Goal: Task Accomplishment & Management: Use online tool/utility

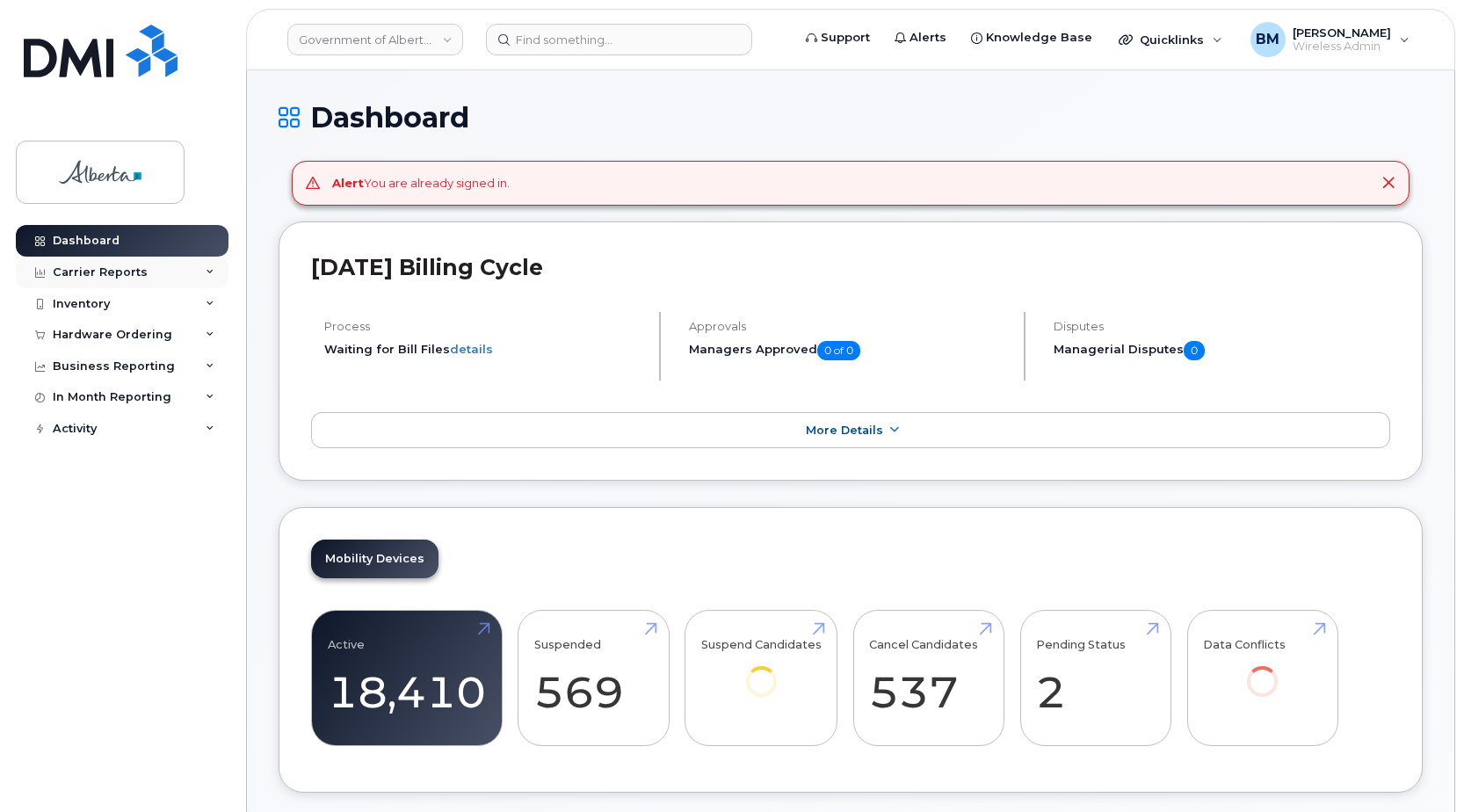
click at [84, 275] on div "Carrier Reports" at bounding box center [99, 272] width 95 height 14
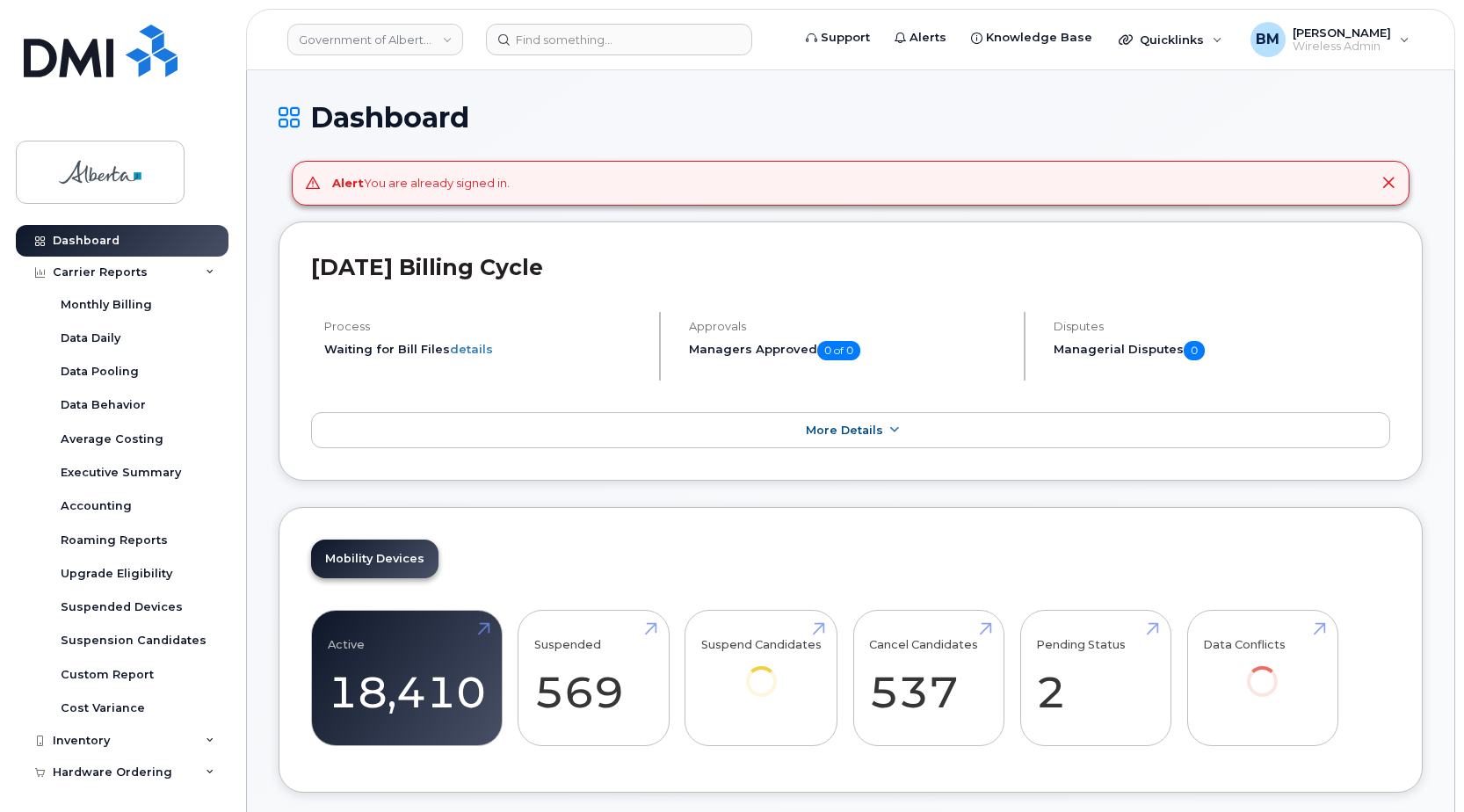
click at [207, 166] on div "Dashboard Carrier Reports Monthly Billing Data Daily Data Pooling Data Behavior…" at bounding box center [119, 406] width 238 height 812
click at [213, 165] on div "Dashboard Carrier Reports Monthly Billing Data Daily Data Pooling Data Behavior…" at bounding box center [119, 406] width 238 height 812
click at [153, 251] on link "Dashboard" at bounding box center [122, 241] width 213 height 31
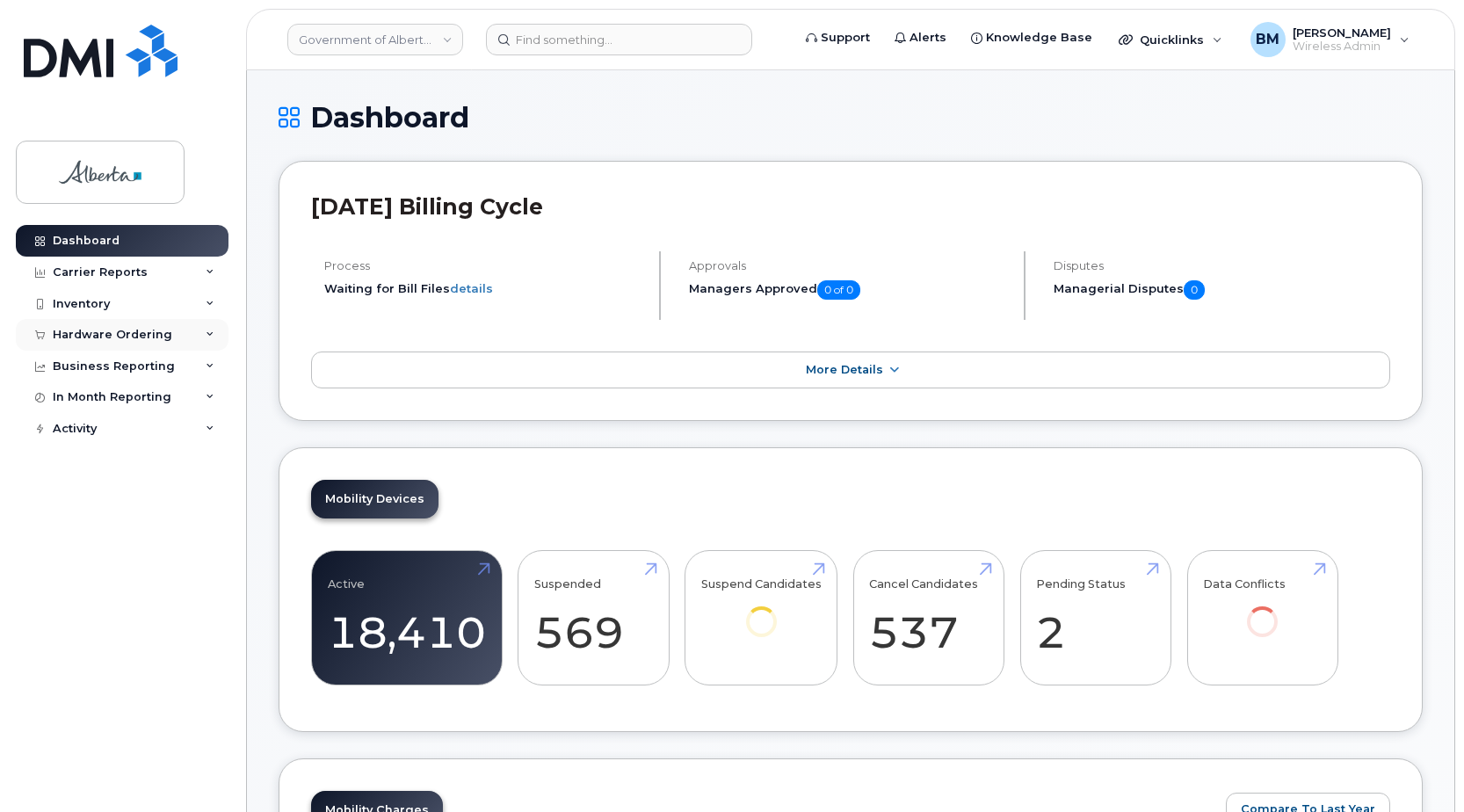
click at [69, 329] on div "Hardware Ordering" at bounding box center [112, 334] width 120 height 14
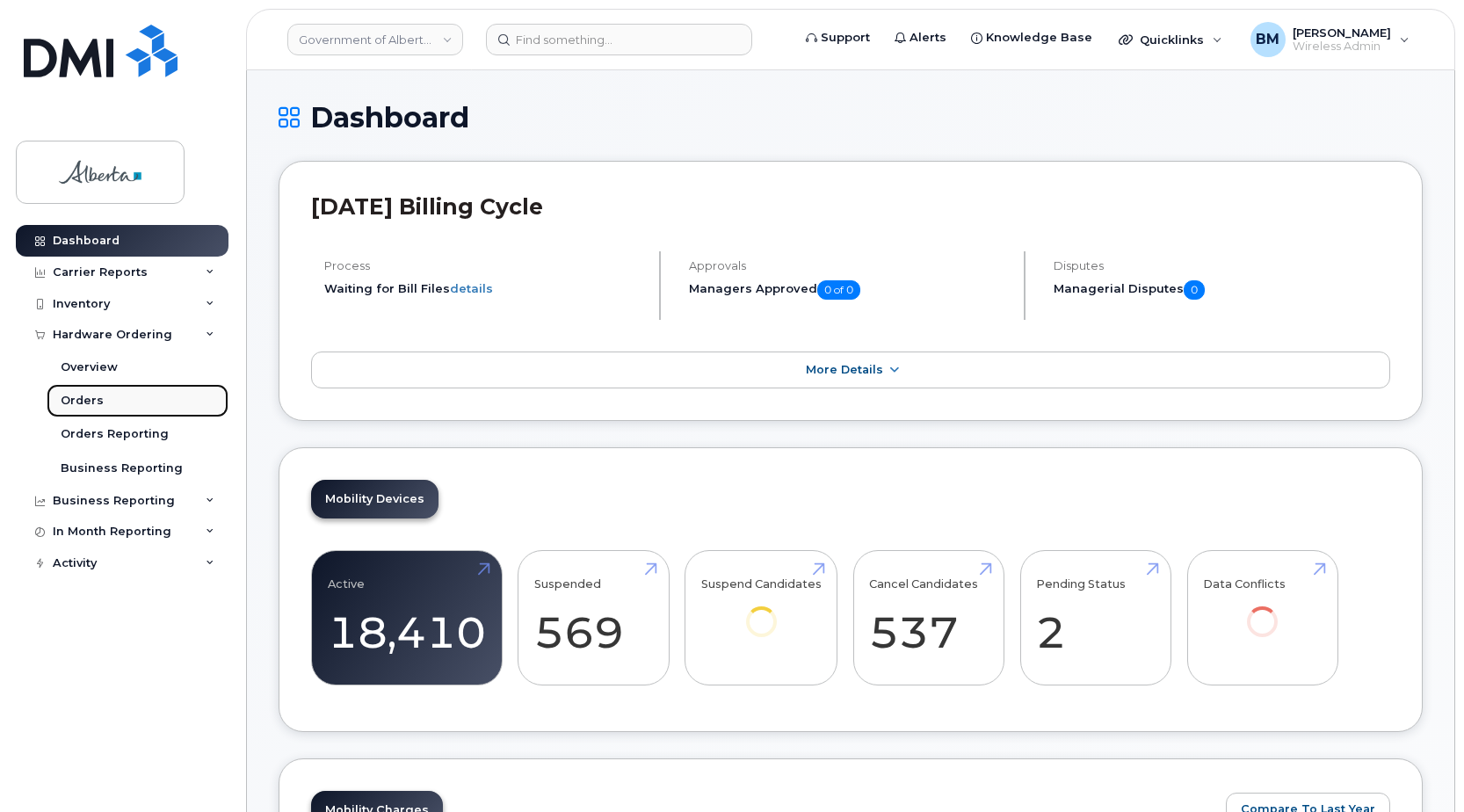
click at [95, 402] on div "Orders" at bounding box center [82, 401] width 43 height 16
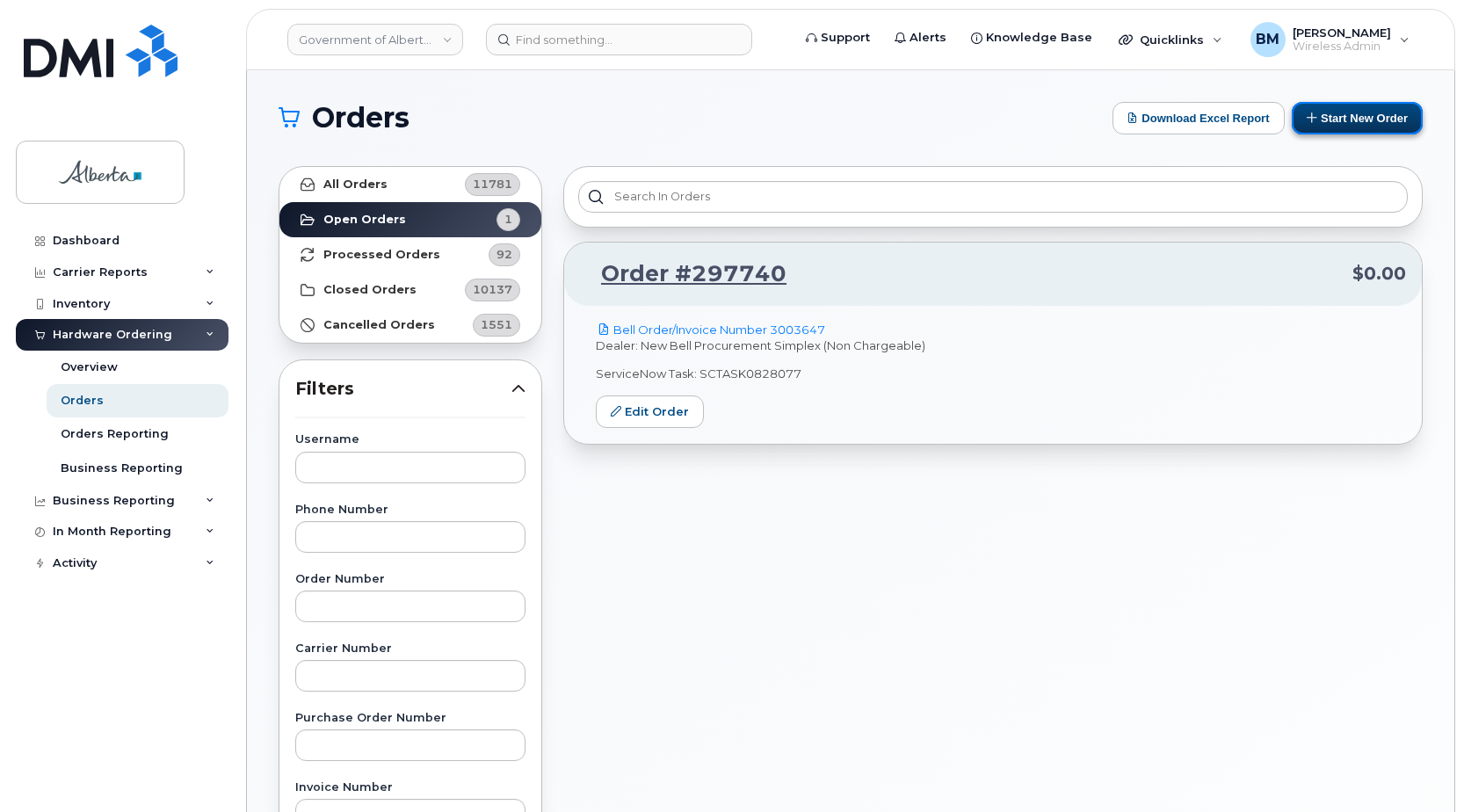
click at [1342, 127] on button "Start New Order" at bounding box center [1358, 118] width 131 height 32
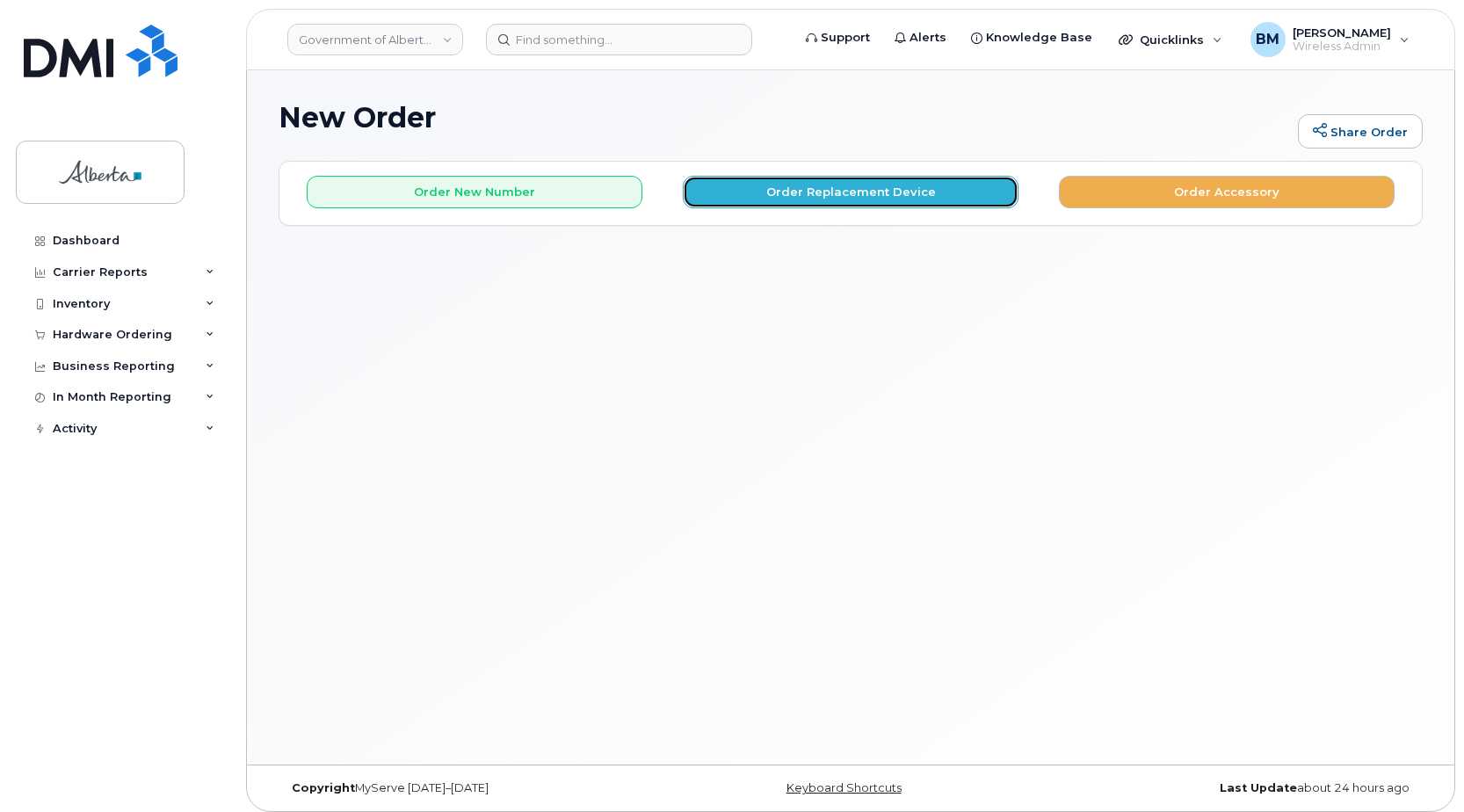
click at [837, 199] on button "Order Replacement Device" at bounding box center [851, 191] width 336 height 32
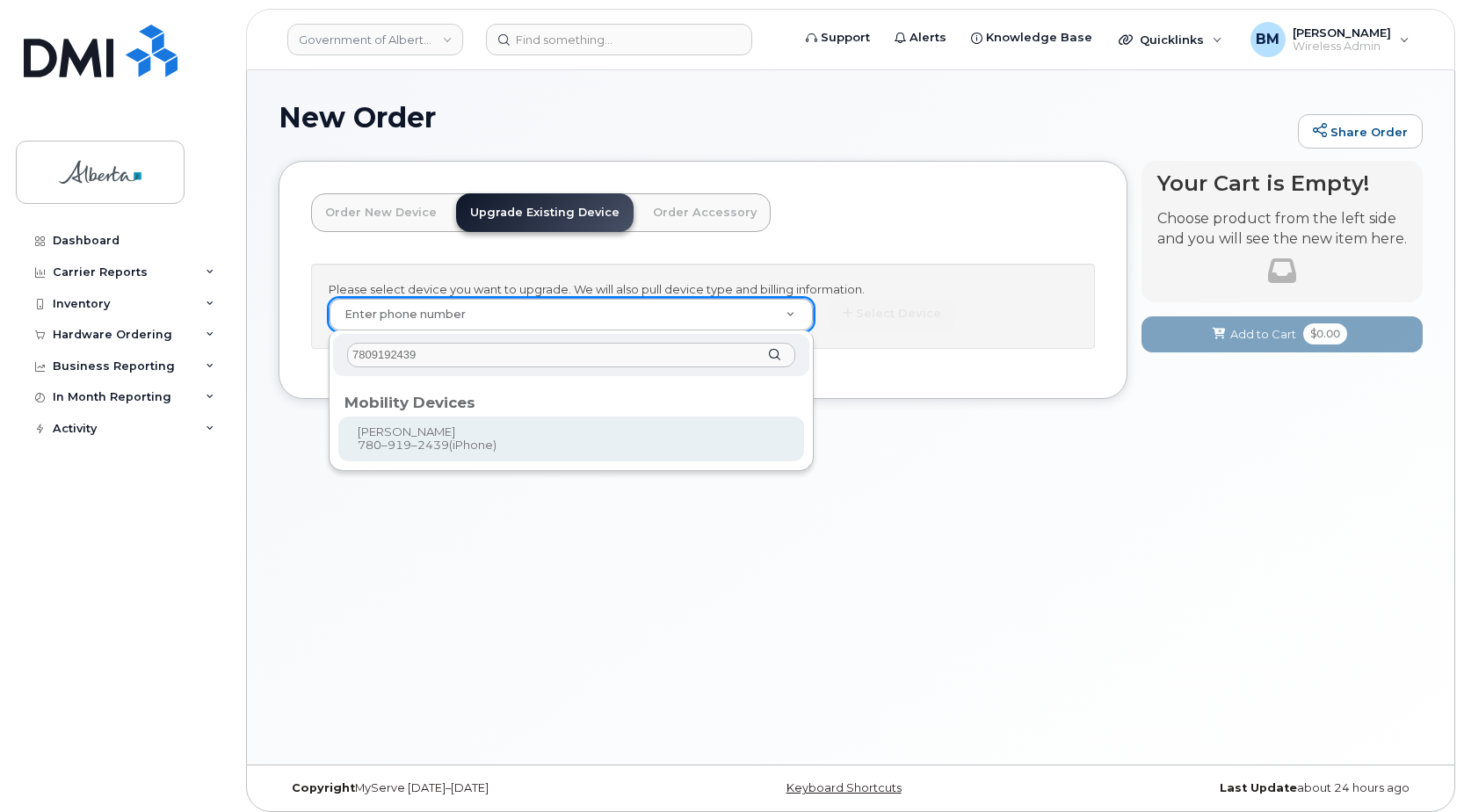
type input "7809192439"
type input "787392"
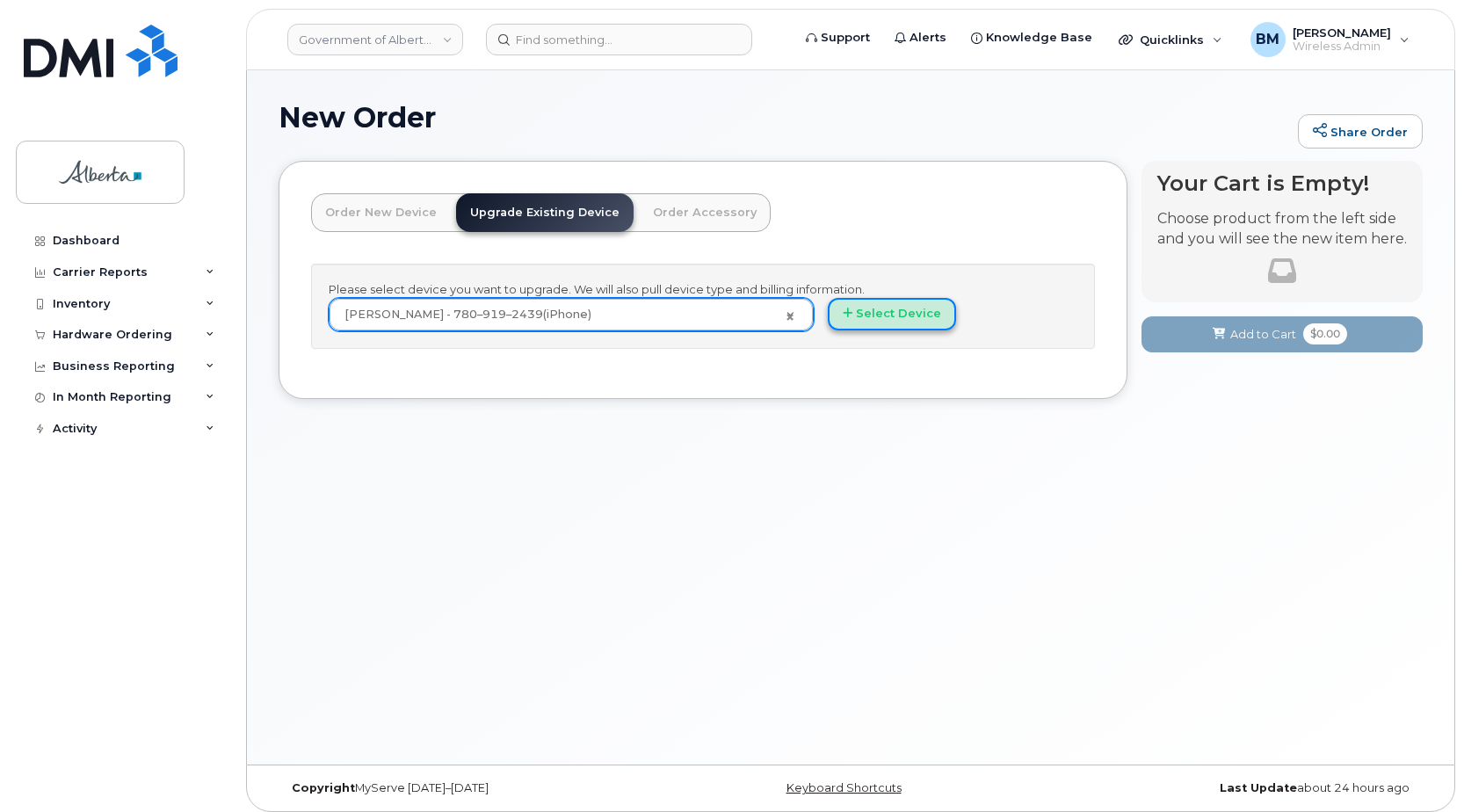
click at [884, 318] on button "Select Device" at bounding box center [892, 313] width 129 height 32
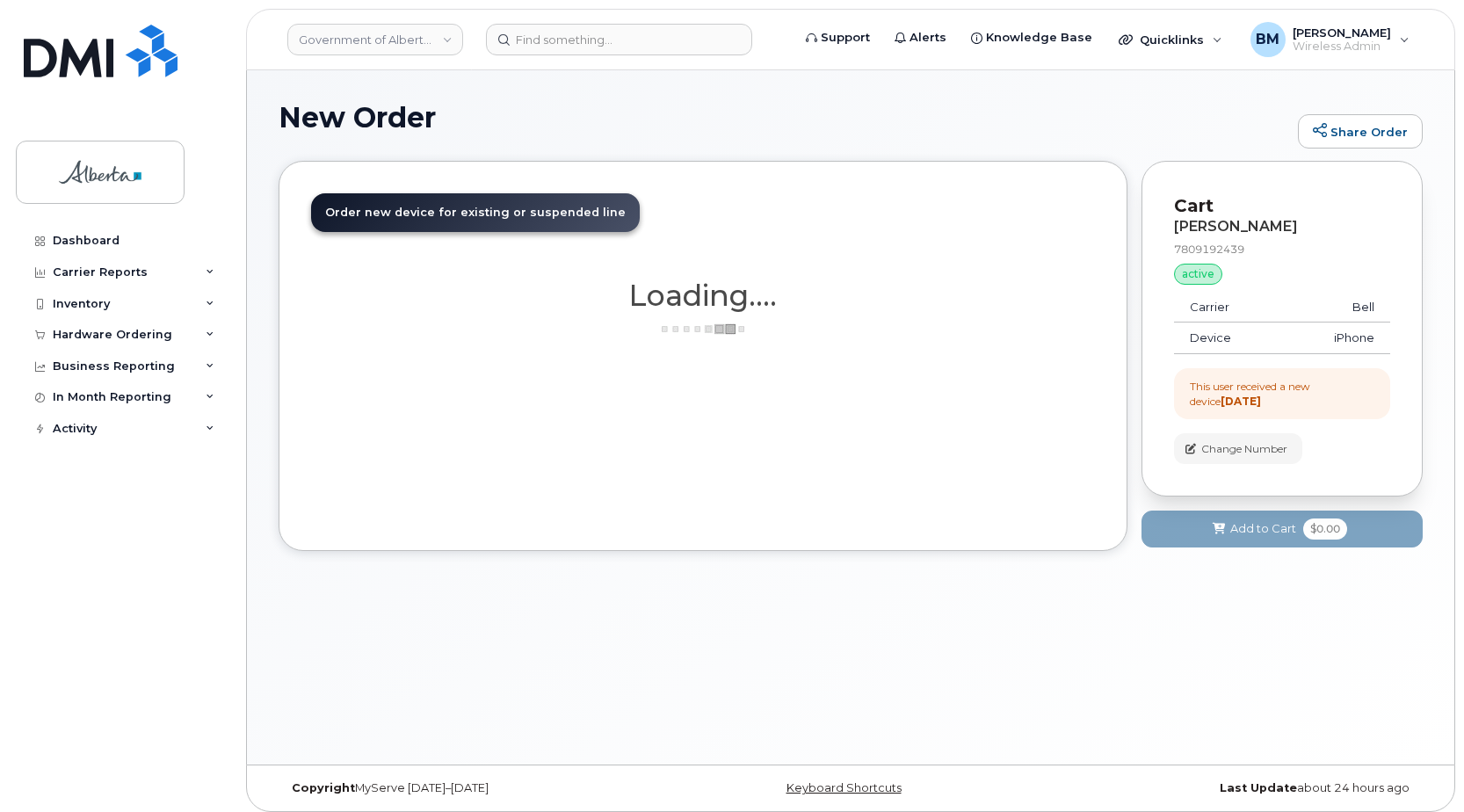
click at [884, 324] on div "Loading...." at bounding box center [703, 308] width 784 height 57
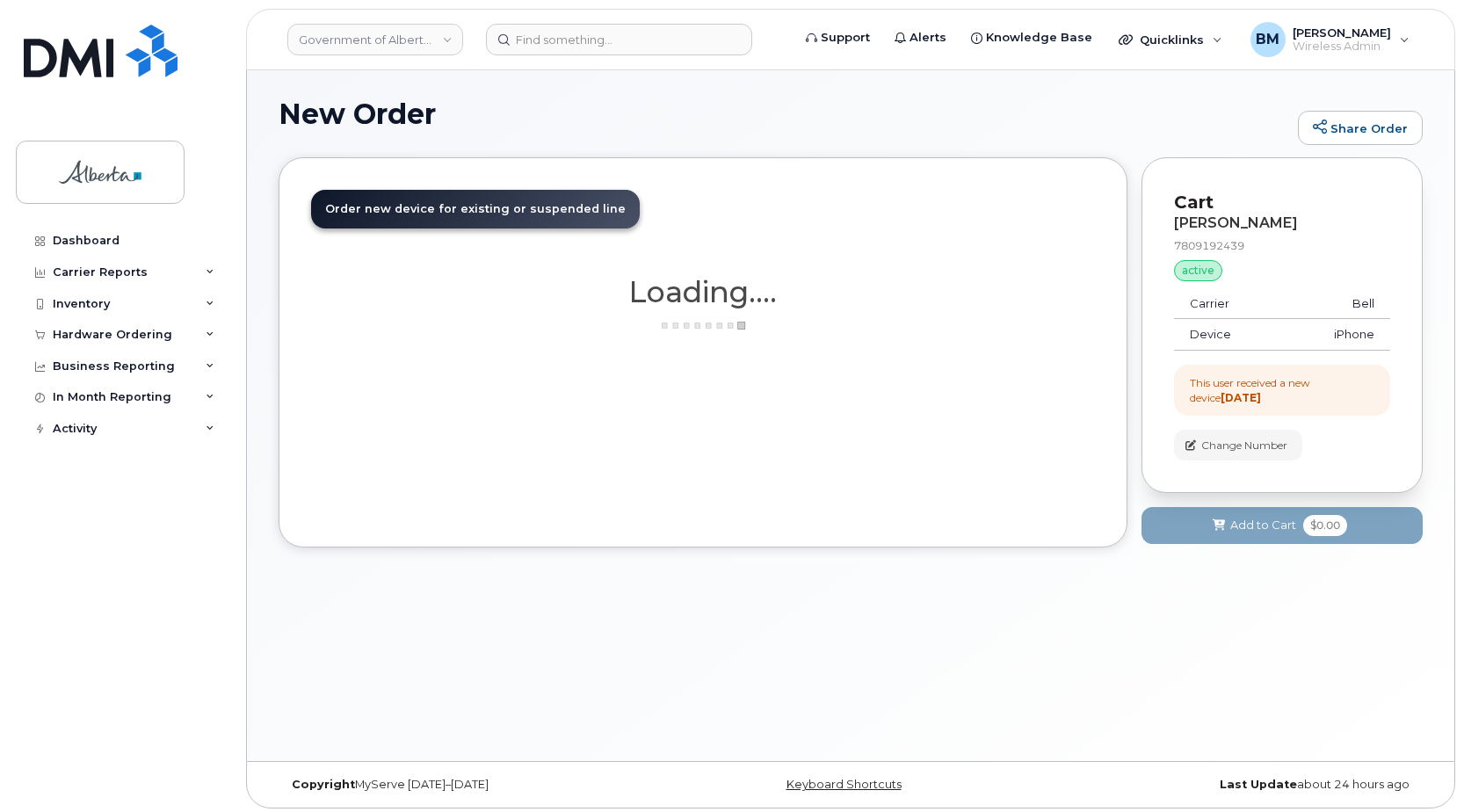
scroll to position [9, 0]
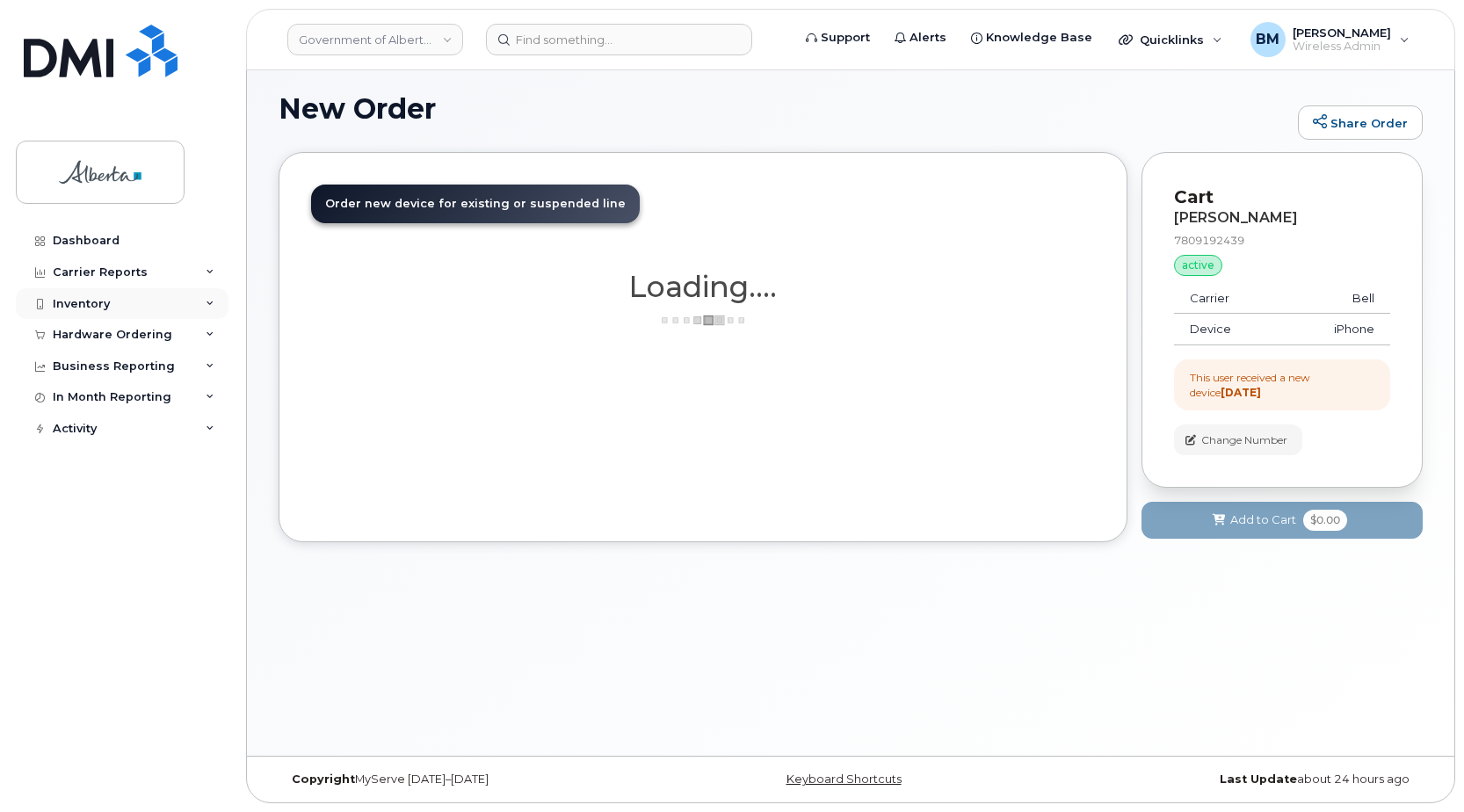
click at [84, 297] on div "Inventory" at bounding box center [81, 304] width 58 height 14
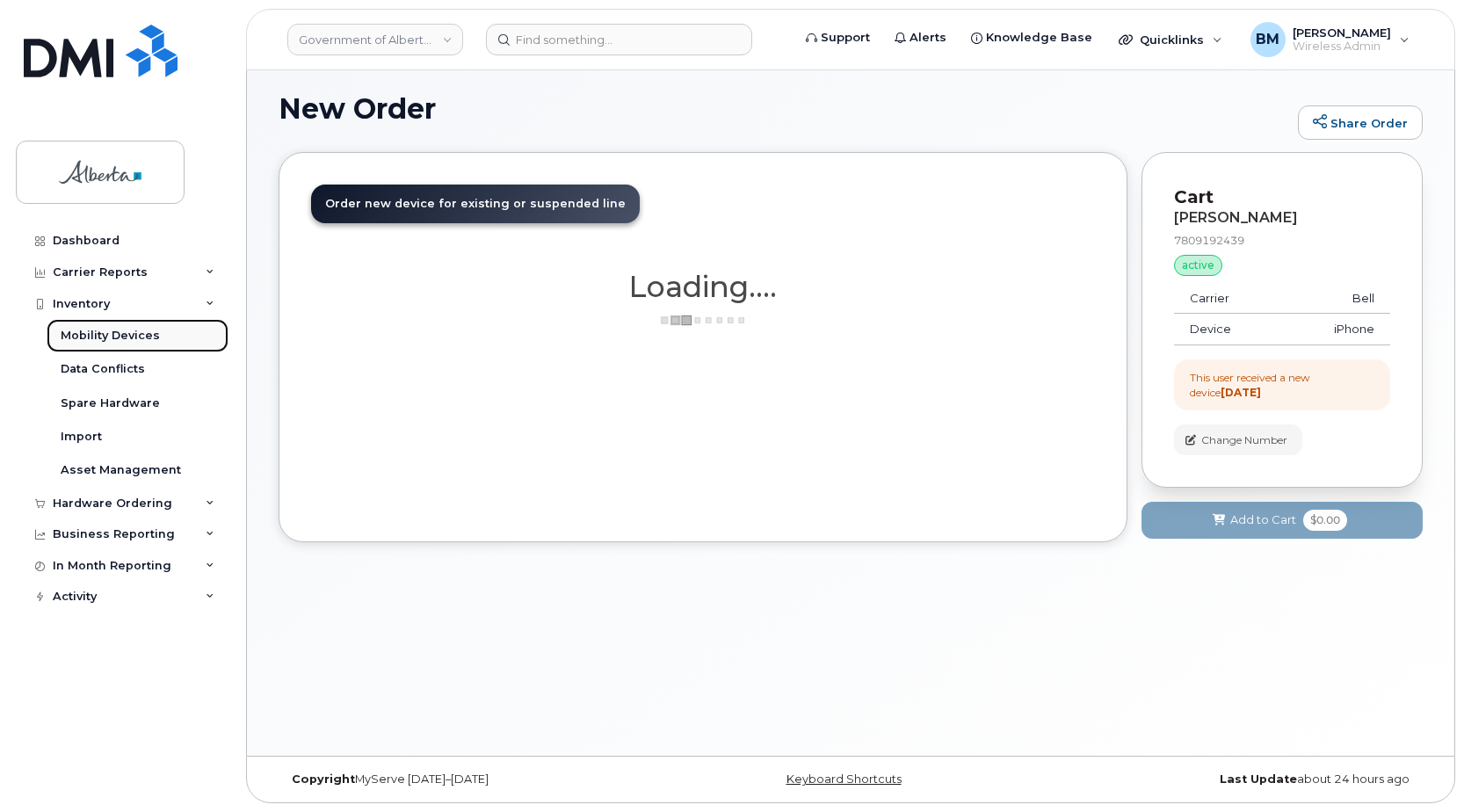
click at [113, 327] on link "Mobility Devices" at bounding box center [138, 335] width 182 height 33
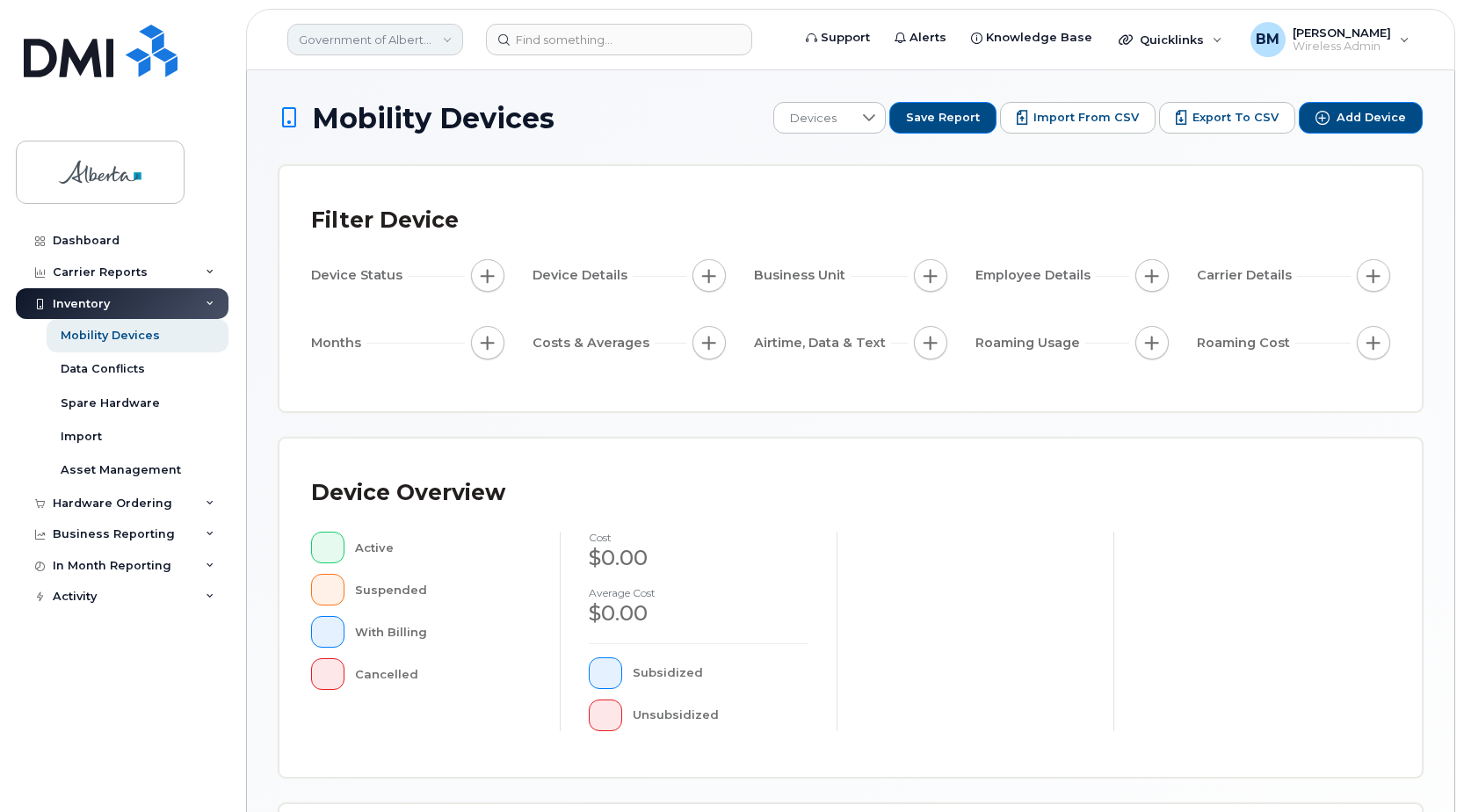
click at [395, 31] on link "Government of Alberta ([GEOGRAPHIC_DATA])" at bounding box center [376, 39] width 176 height 31
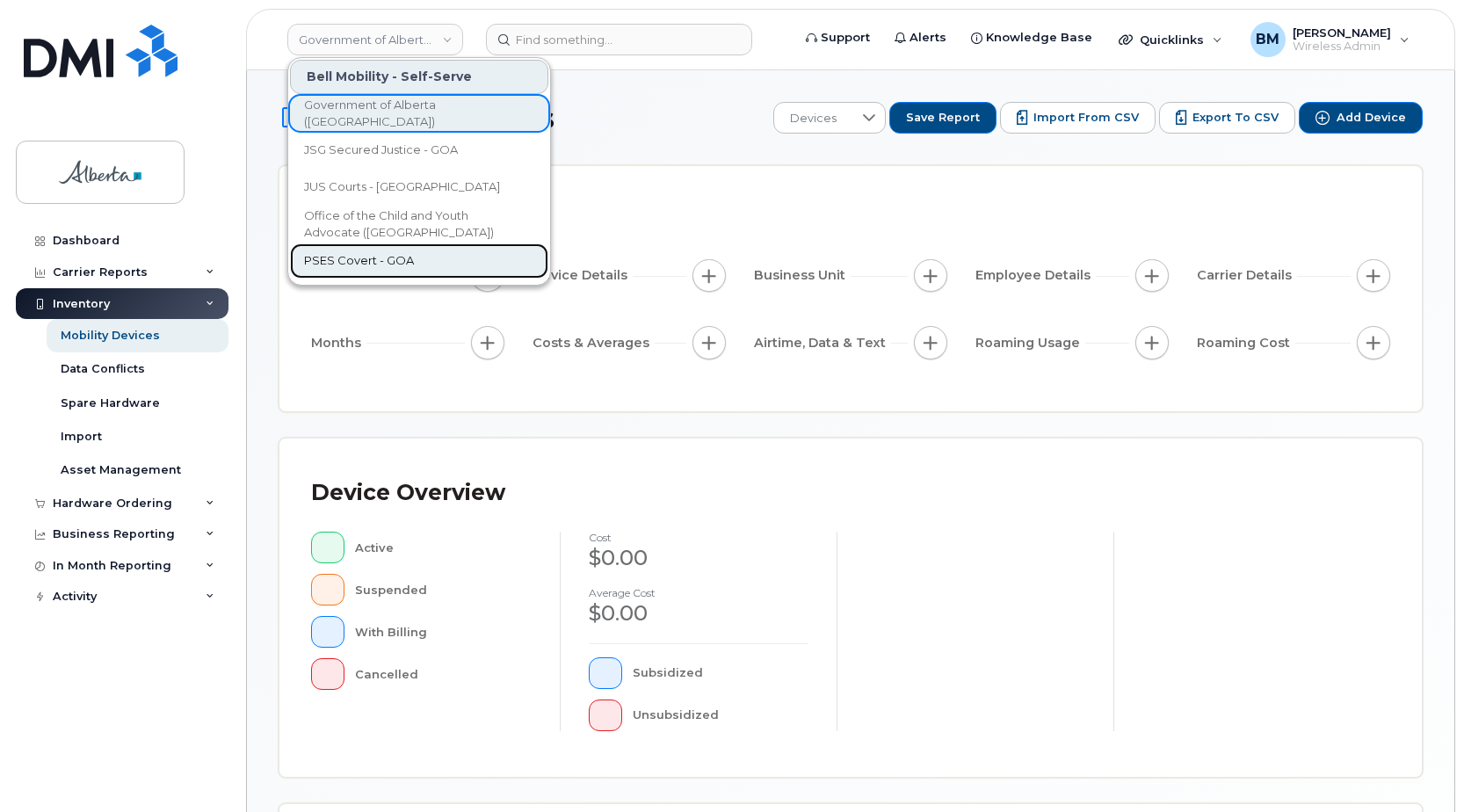
click at [337, 262] on span "PSES Covert - GOA" at bounding box center [359, 261] width 110 height 18
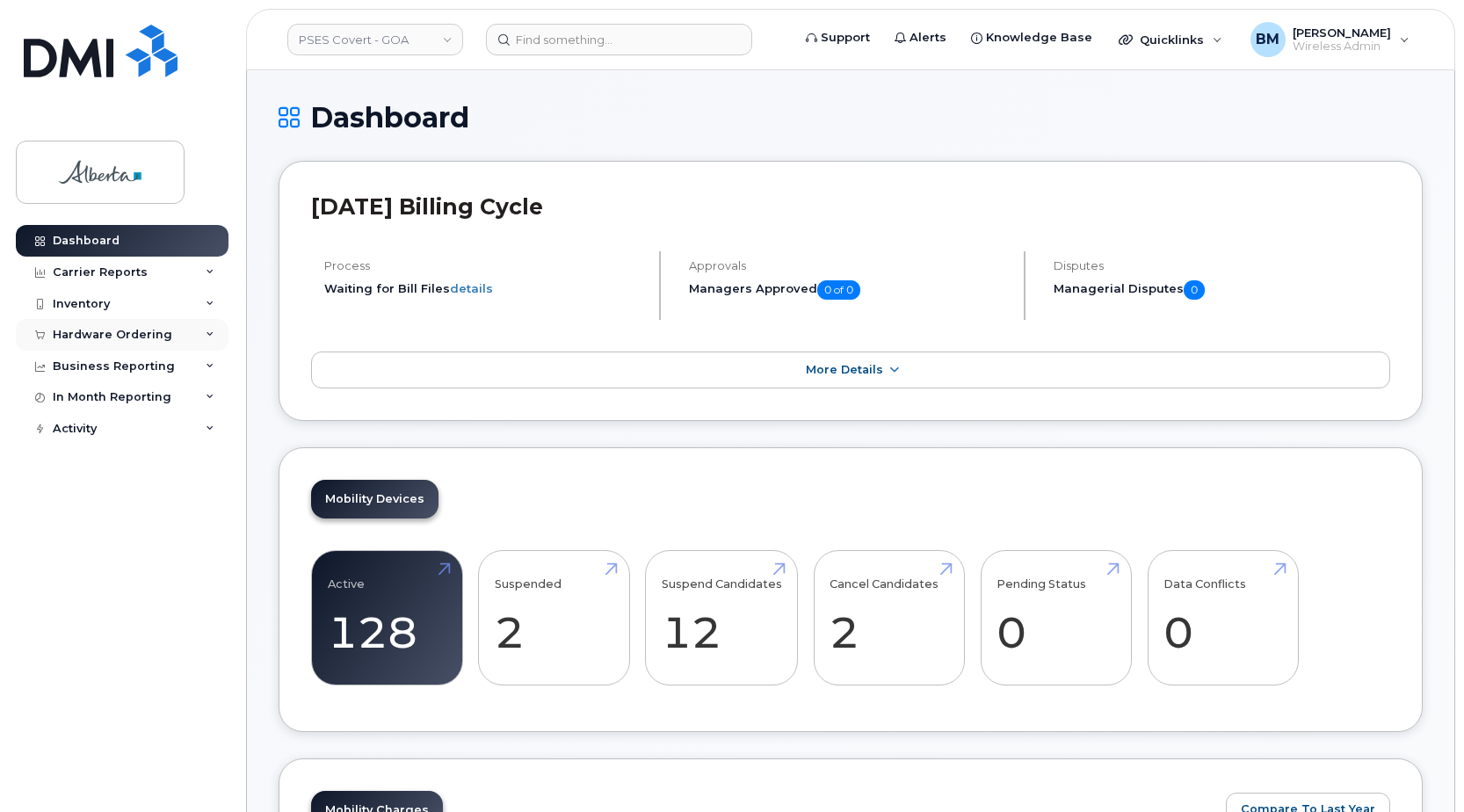
click at [64, 338] on div "Hardware Ordering" at bounding box center [112, 334] width 120 height 14
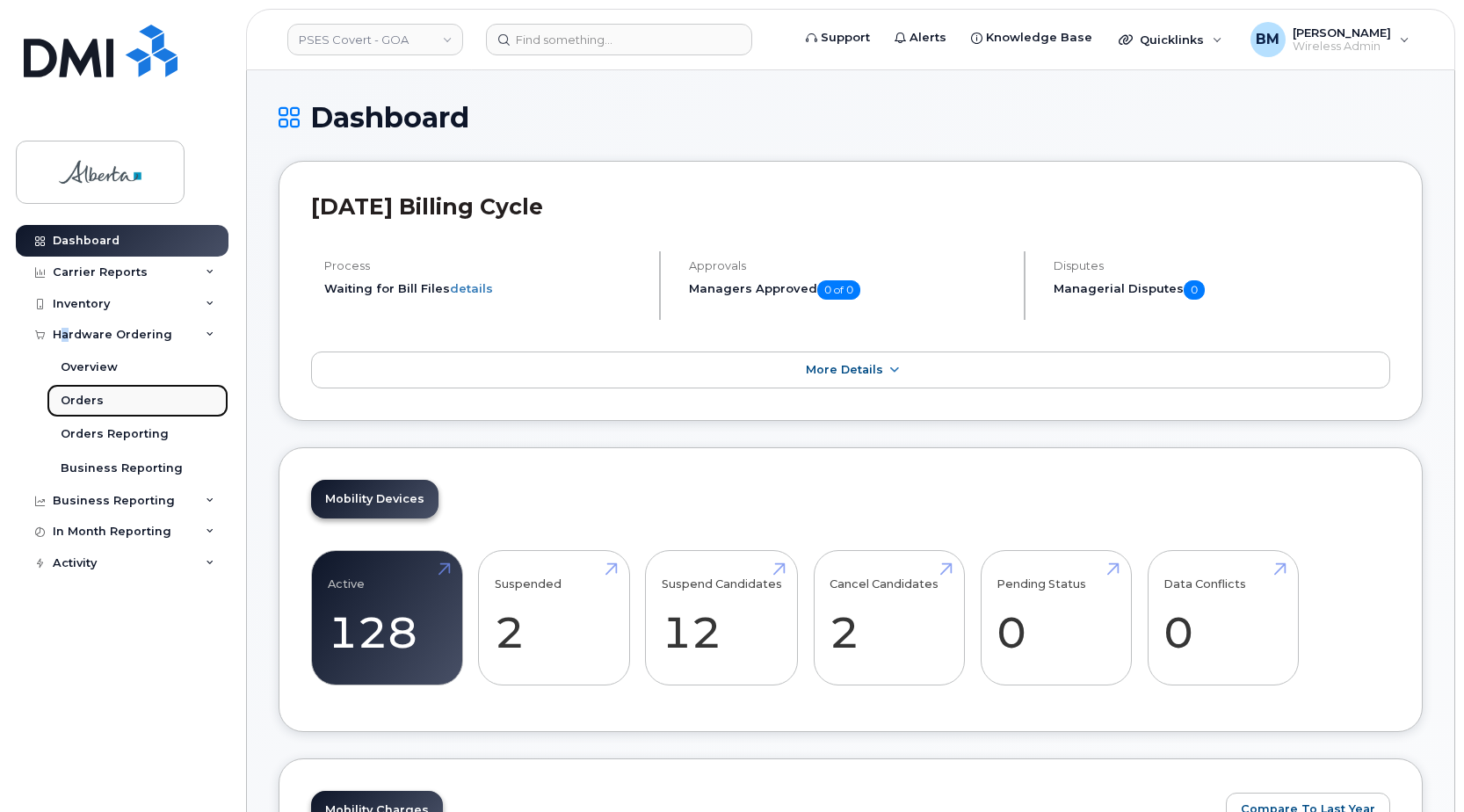
drag, startPoint x: 63, startPoint y: 338, endPoint x: 79, endPoint y: 395, distance: 59.2
click at [79, 395] on div "Orders" at bounding box center [82, 401] width 43 height 16
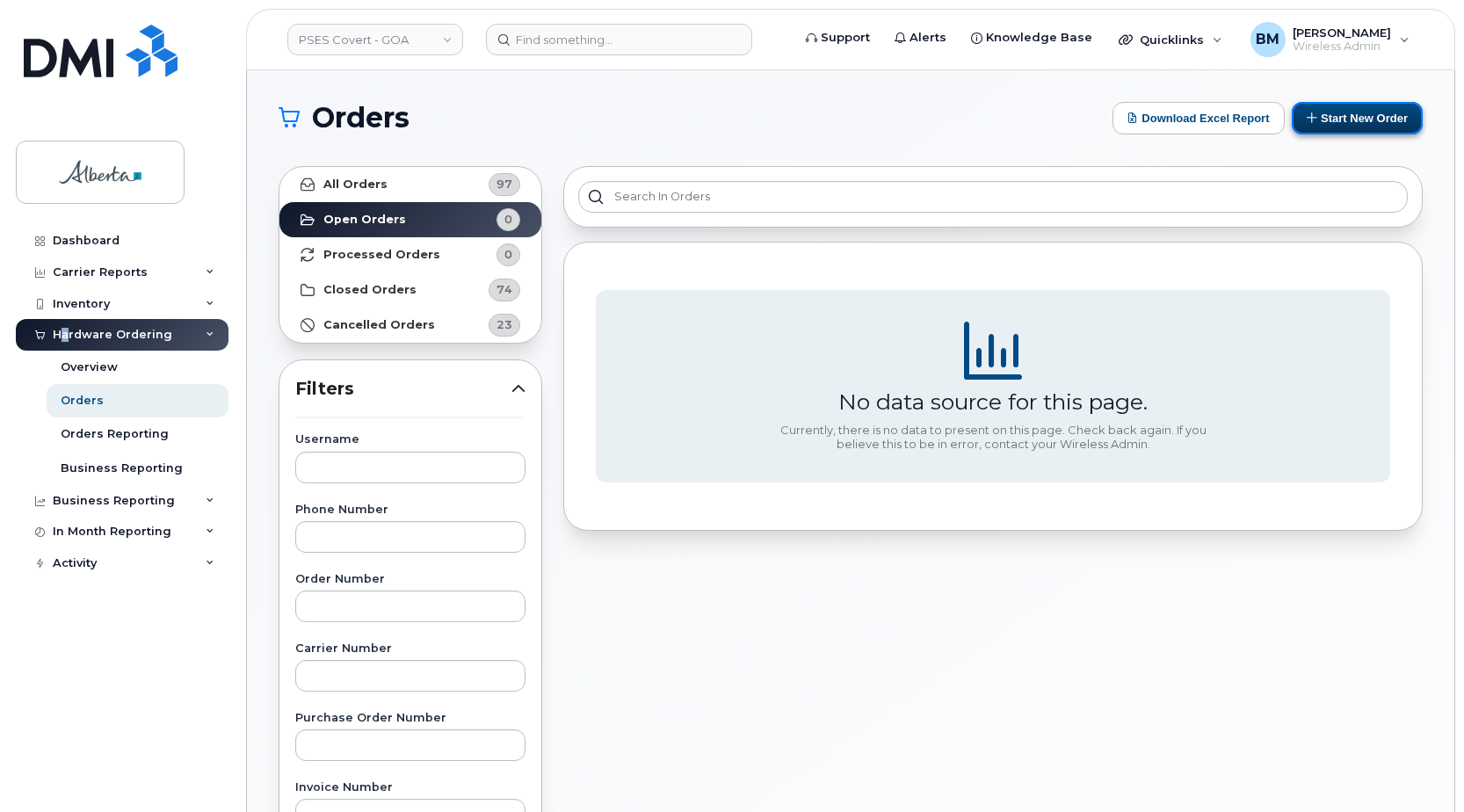
click at [1368, 120] on button "Start New Order" at bounding box center [1358, 118] width 131 height 32
click at [351, 46] on link "PSES Covert - GOA" at bounding box center [376, 39] width 176 height 31
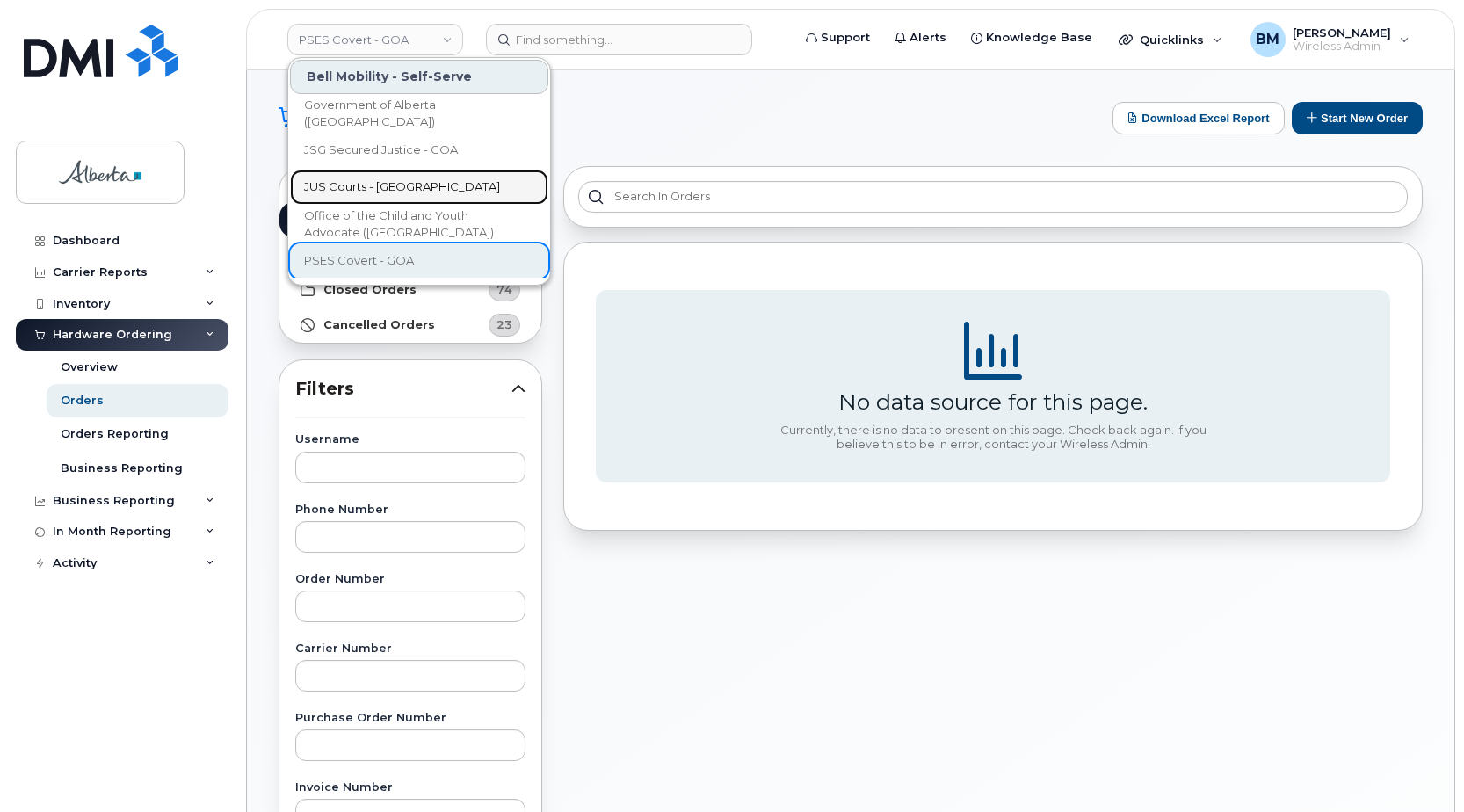
click at [367, 179] on span "JUS Courts - GOA" at bounding box center [402, 187] width 196 height 18
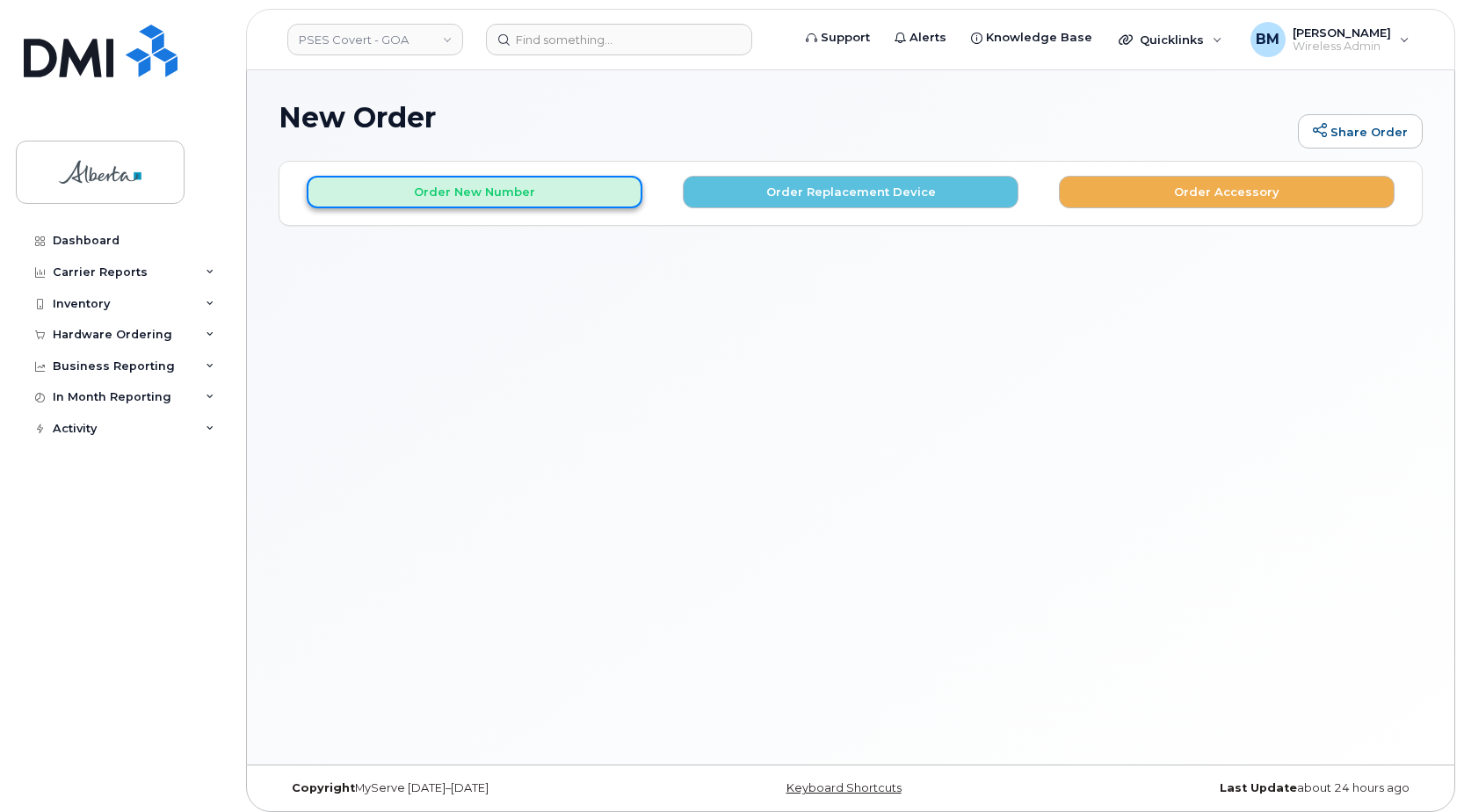
click at [560, 195] on button "Order New Number" at bounding box center [474, 191] width 336 height 32
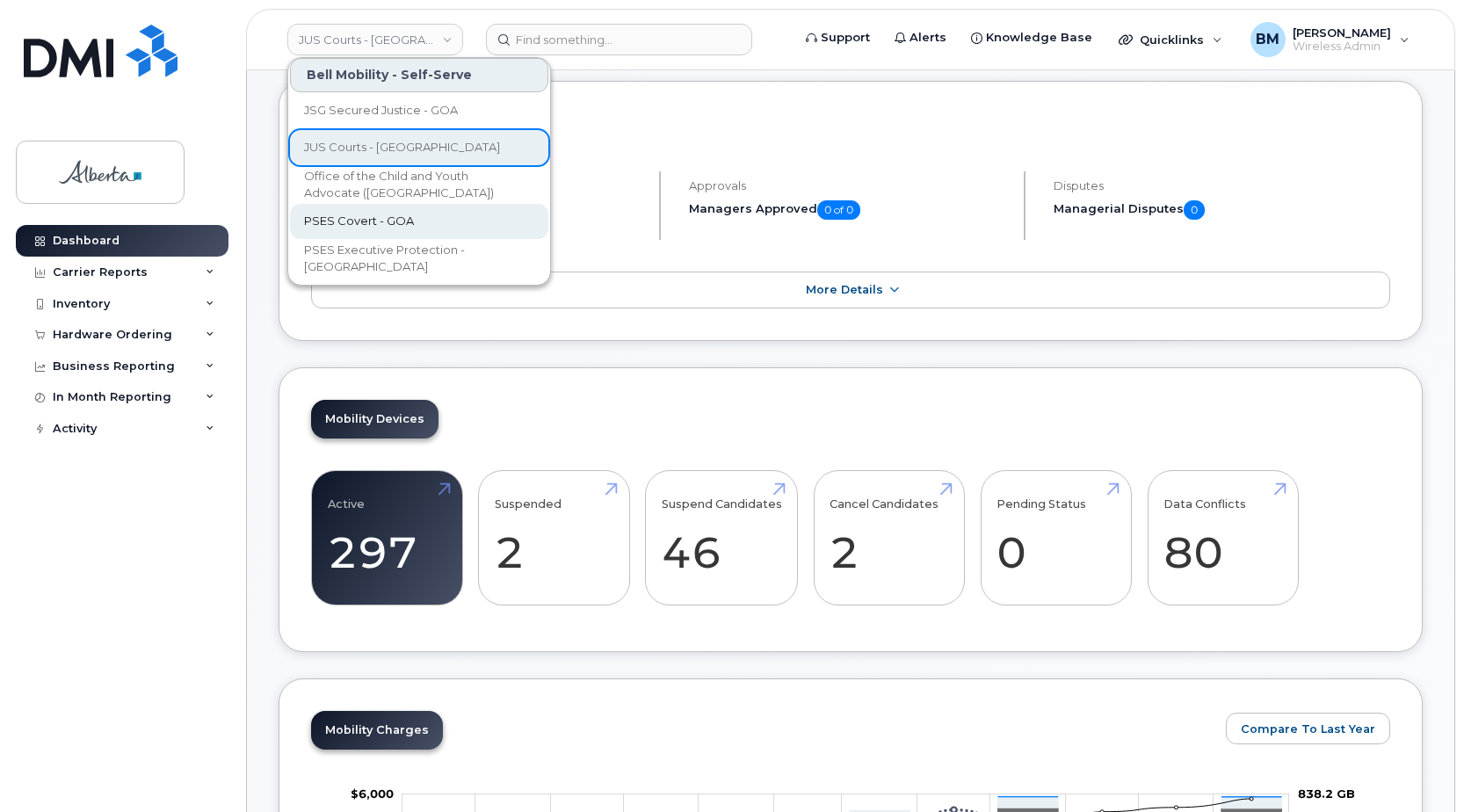
scroll to position [88, 0]
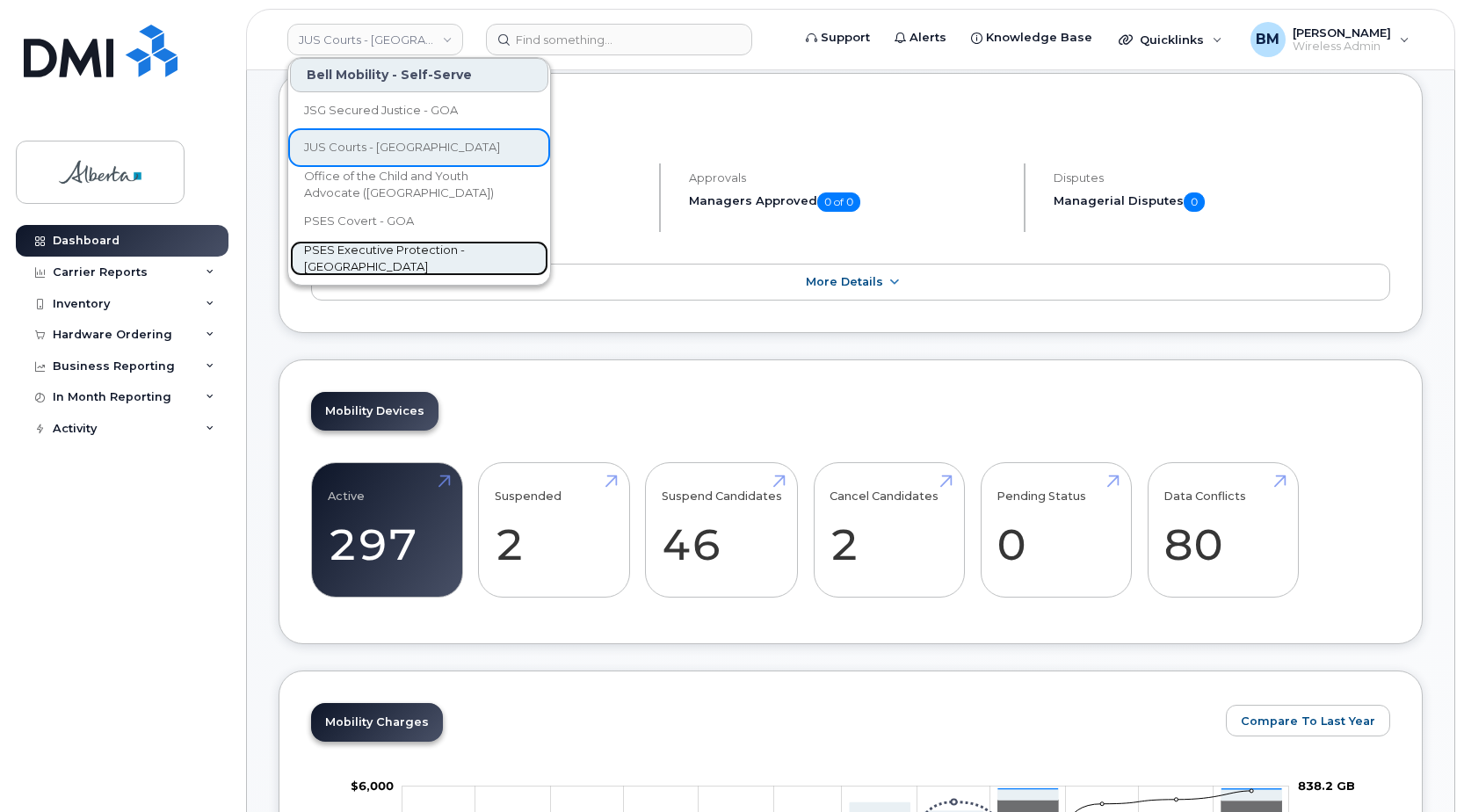
click at [341, 262] on span "PSES Executive Protection - GOA" at bounding box center [405, 258] width 202 height 34
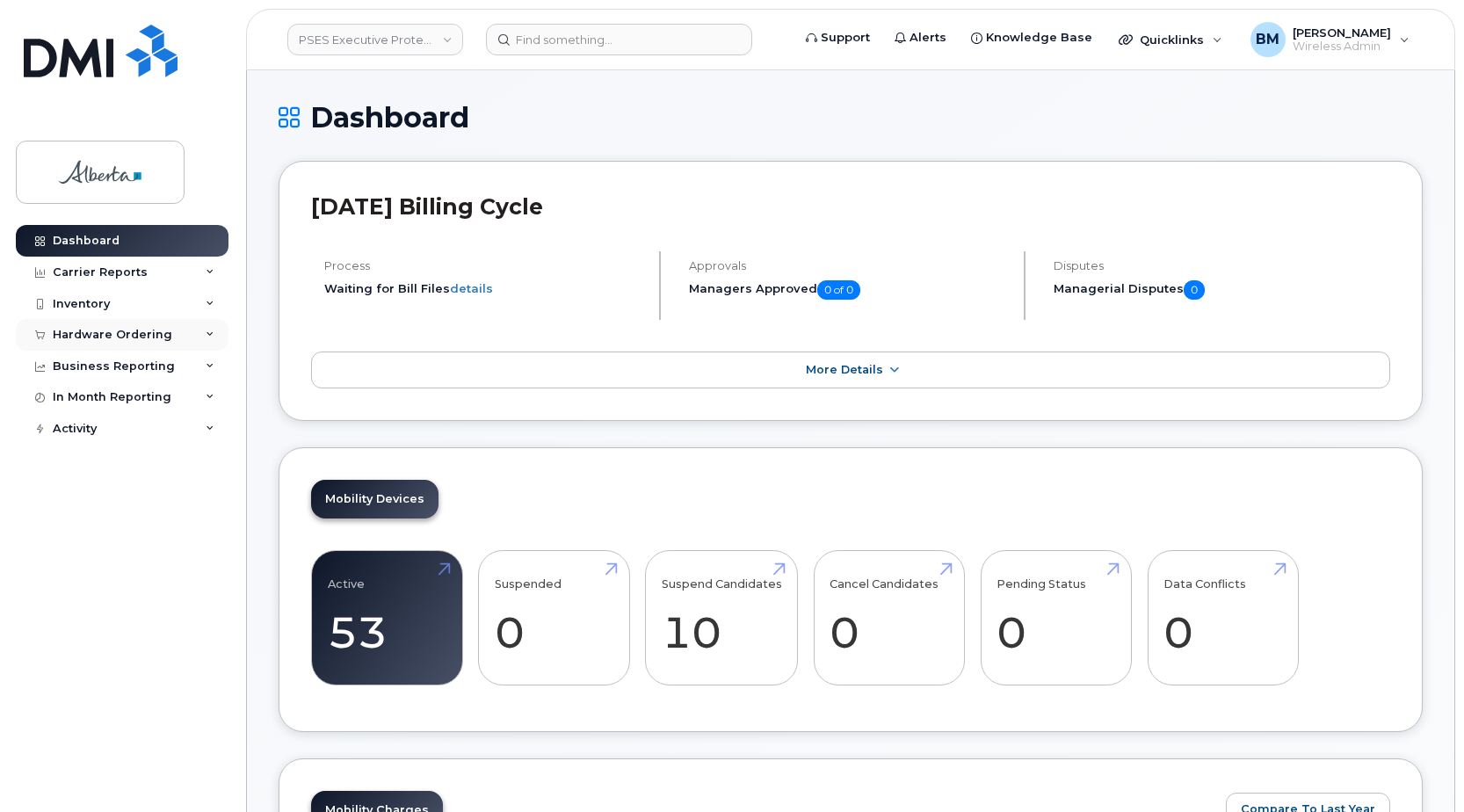
click at [92, 329] on div "Hardware Ordering" at bounding box center [112, 334] width 120 height 14
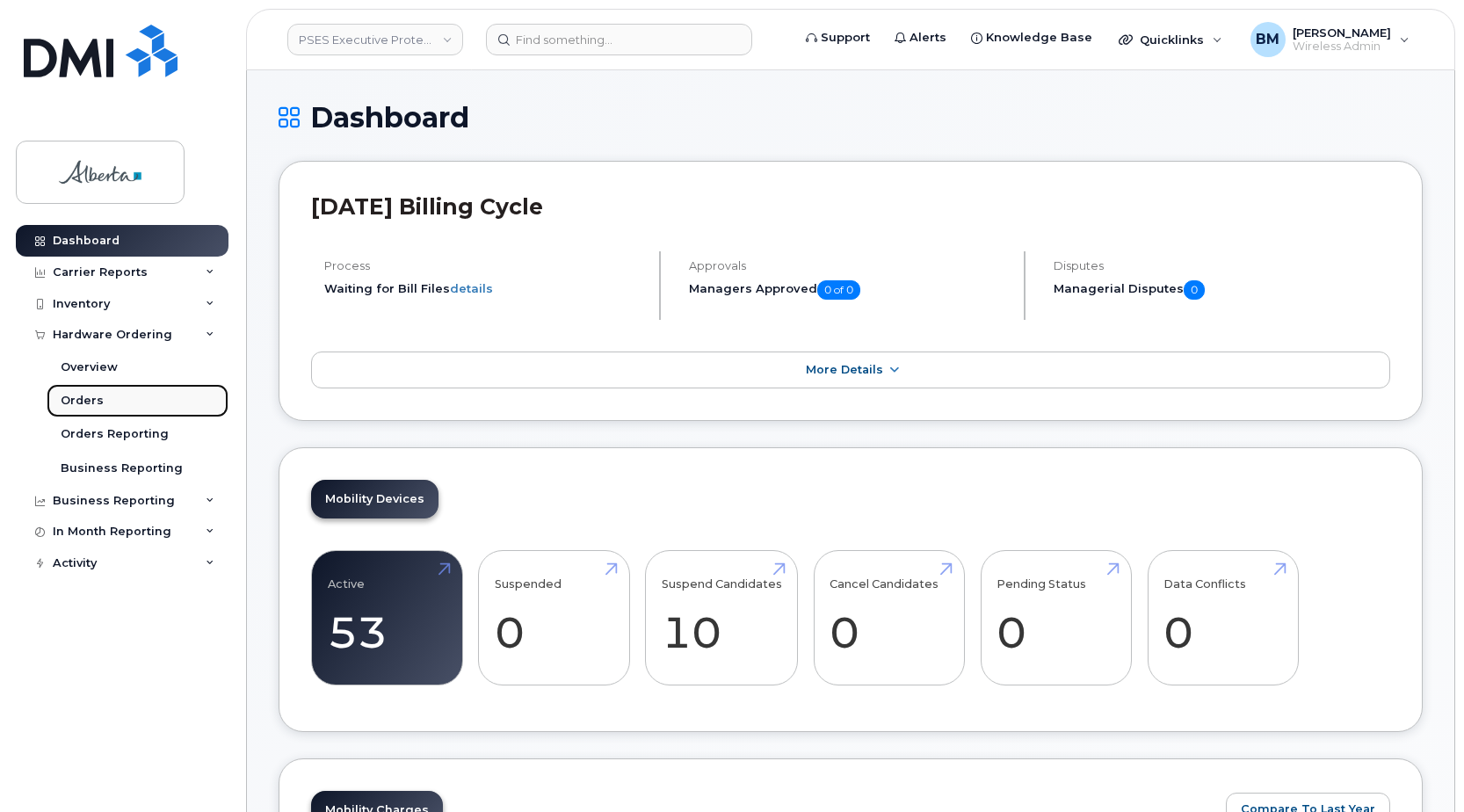
click at [94, 397] on div "Orders" at bounding box center [82, 401] width 43 height 16
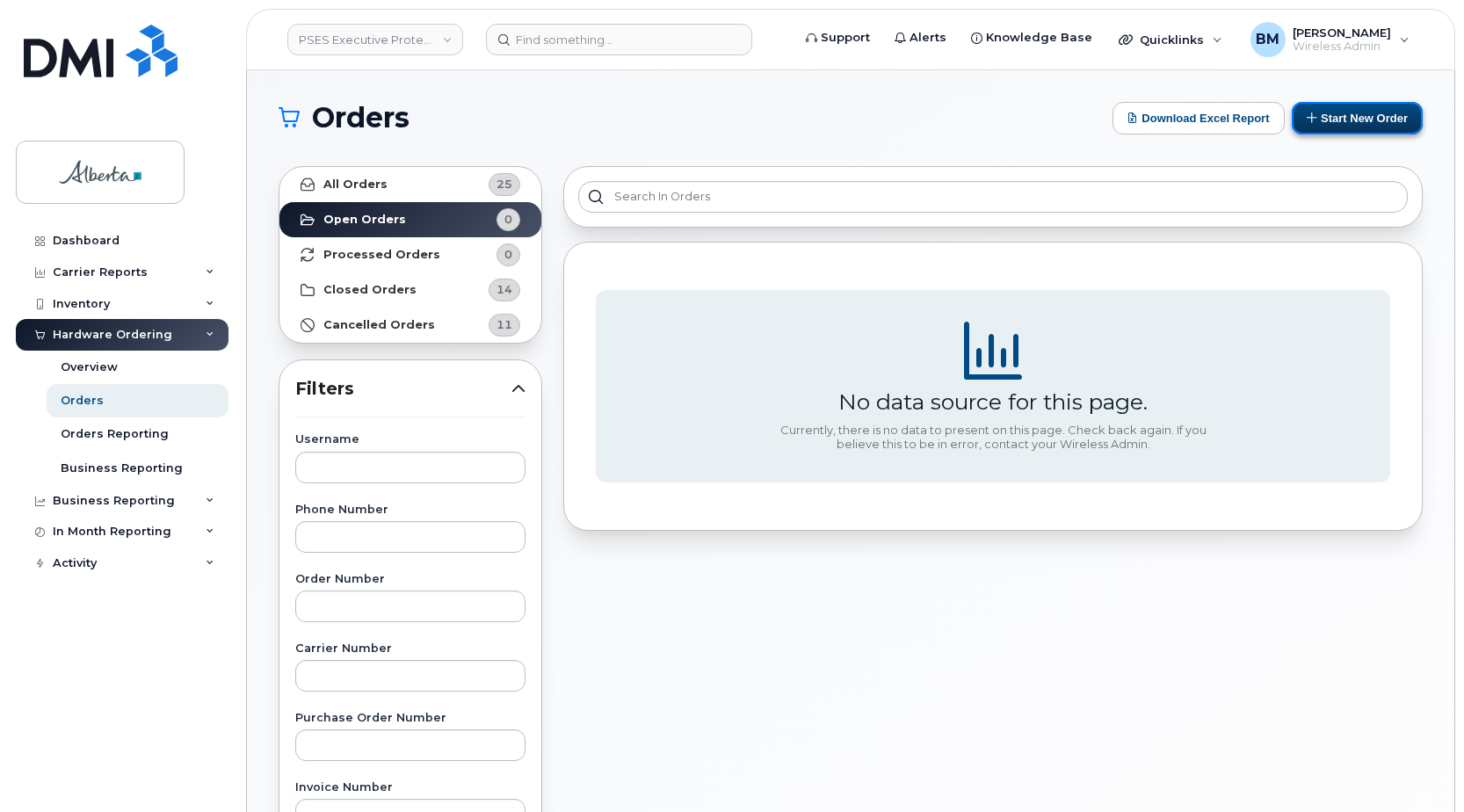
click at [1310, 113] on icon at bounding box center [1313, 117] width 12 height 12
drag, startPoint x: 1318, startPoint y: 111, endPoint x: 1301, endPoint y: 116, distance: 17.7
click at [1319, 111] on button "Start New Order" at bounding box center [1358, 118] width 131 height 32
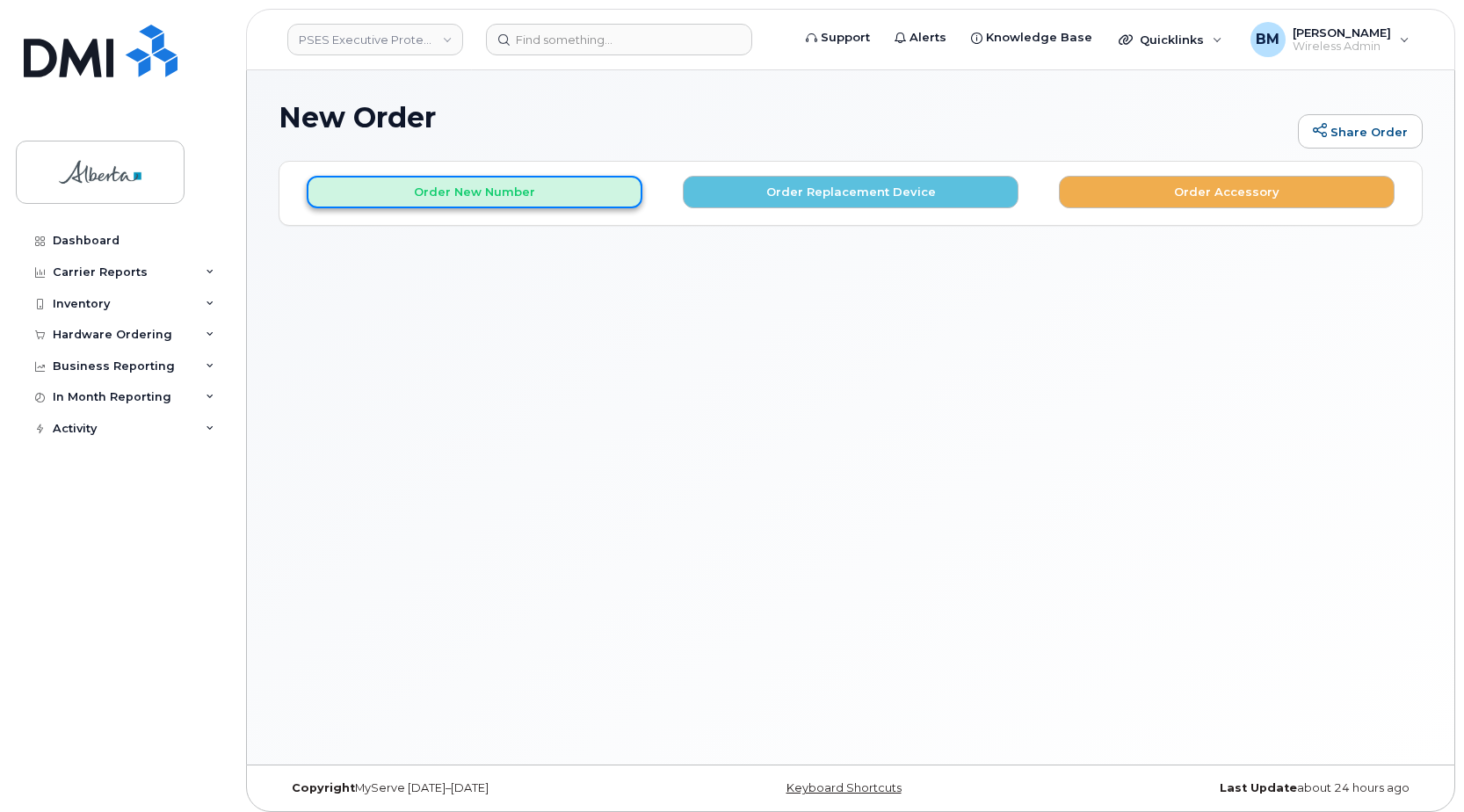
click at [580, 191] on button "Order New Number" at bounding box center [474, 191] width 336 height 32
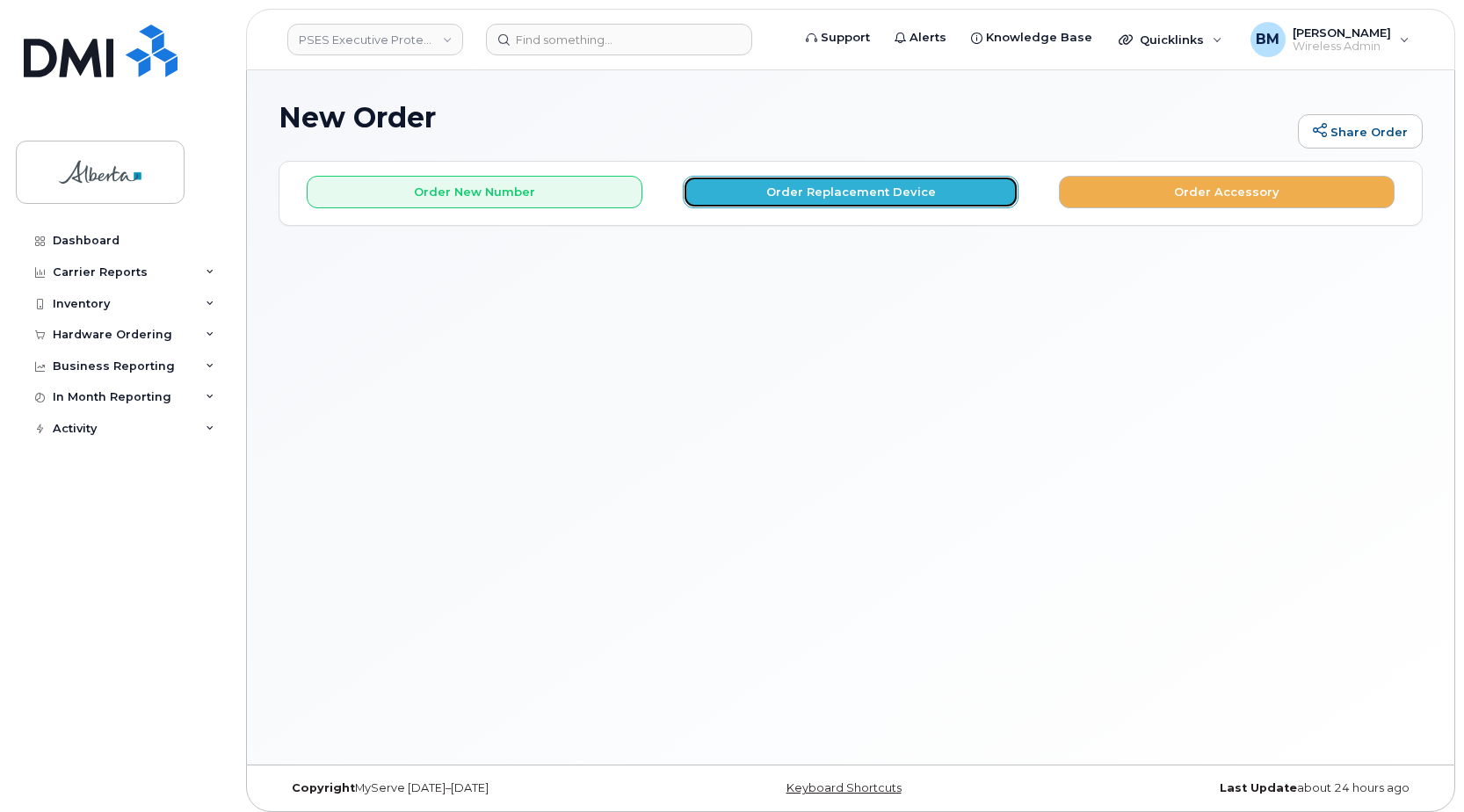
click at [897, 193] on button "Order Replacement Device" at bounding box center [851, 191] width 336 height 32
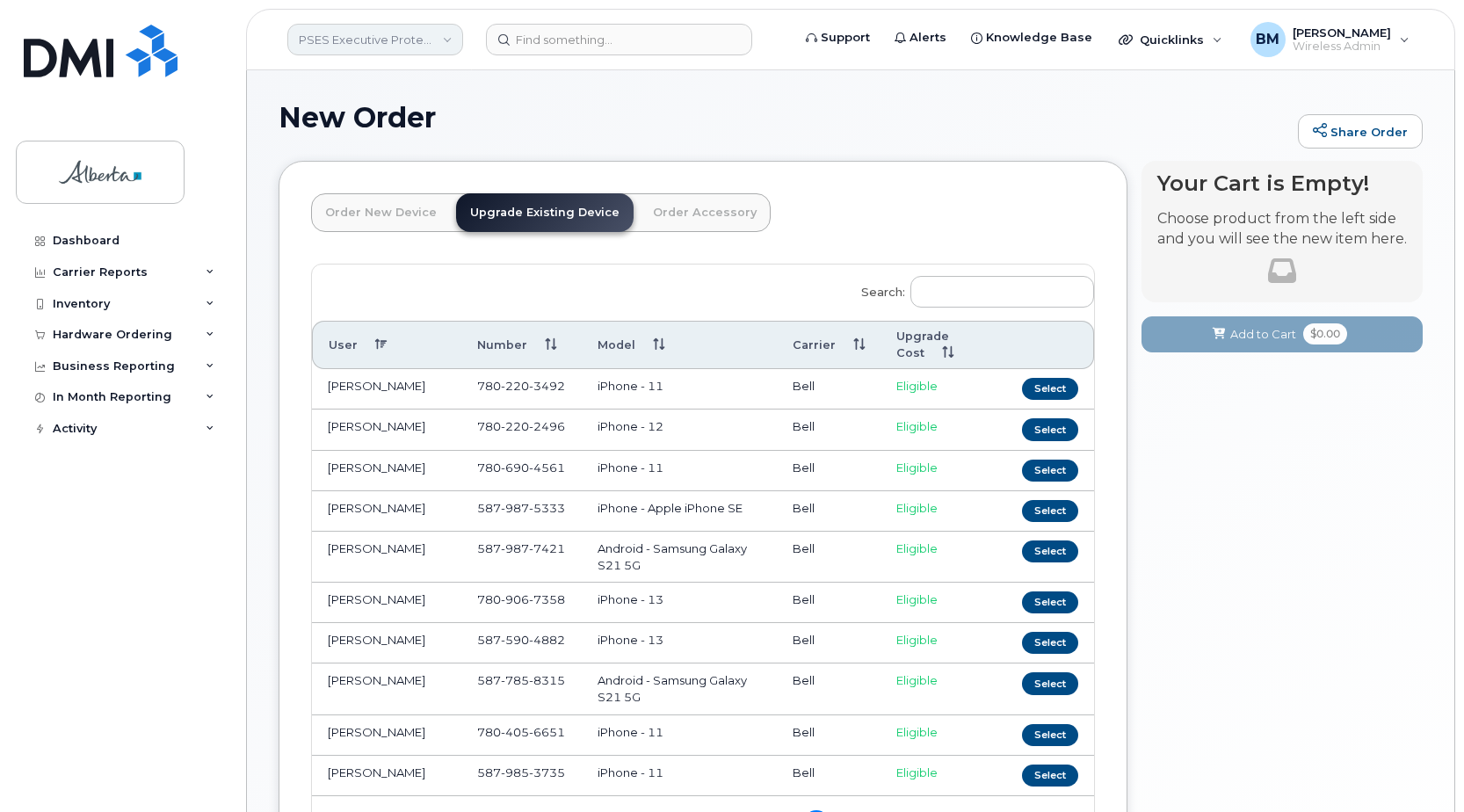
click at [425, 34] on link "PSES Executive Protection - [GEOGRAPHIC_DATA]" at bounding box center [376, 39] width 176 height 31
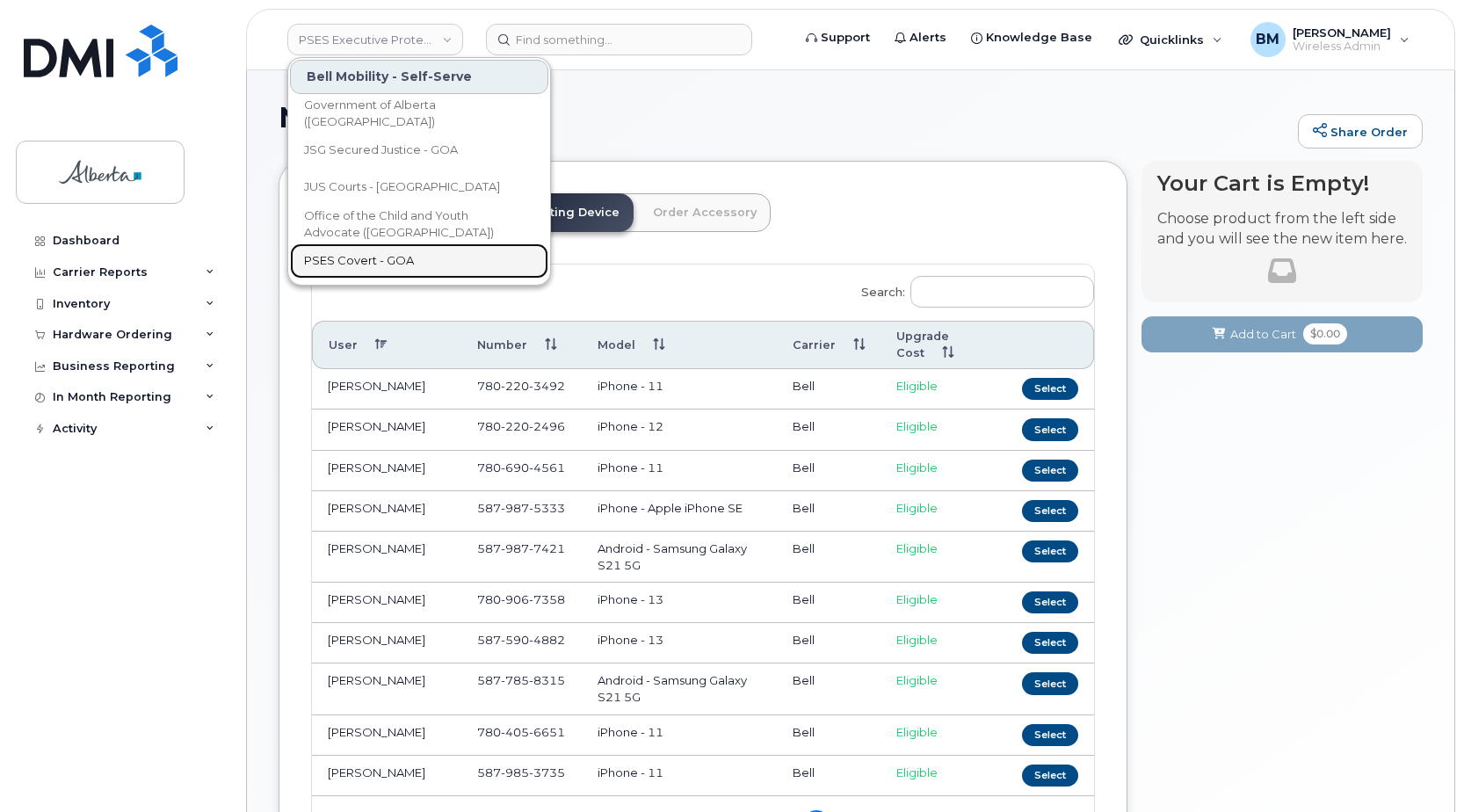
click at [325, 262] on span "PSES Covert - GOA" at bounding box center [359, 261] width 110 height 18
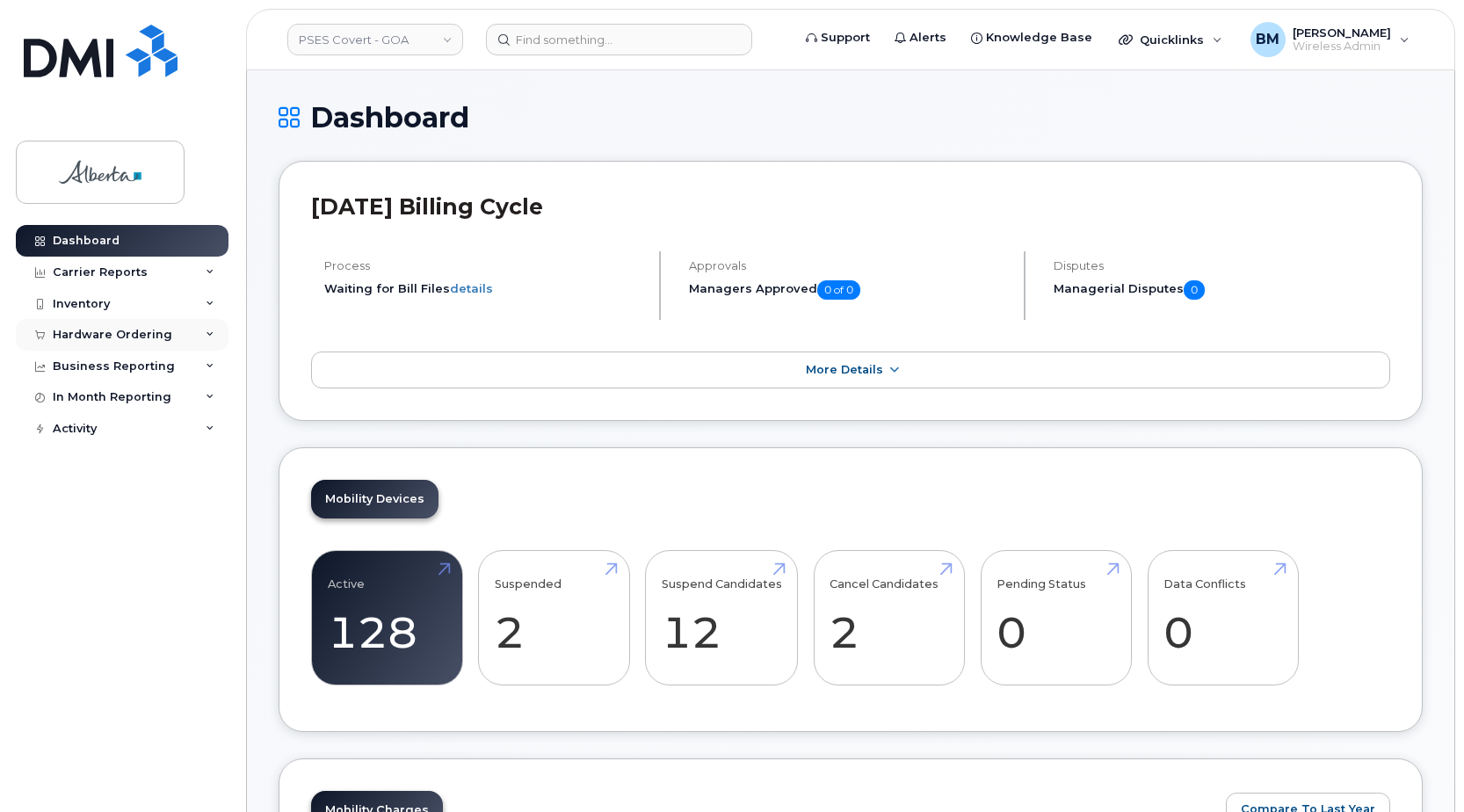
click at [94, 332] on div "Hardware Ordering" at bounding box center [112, 334] width 120 height 14
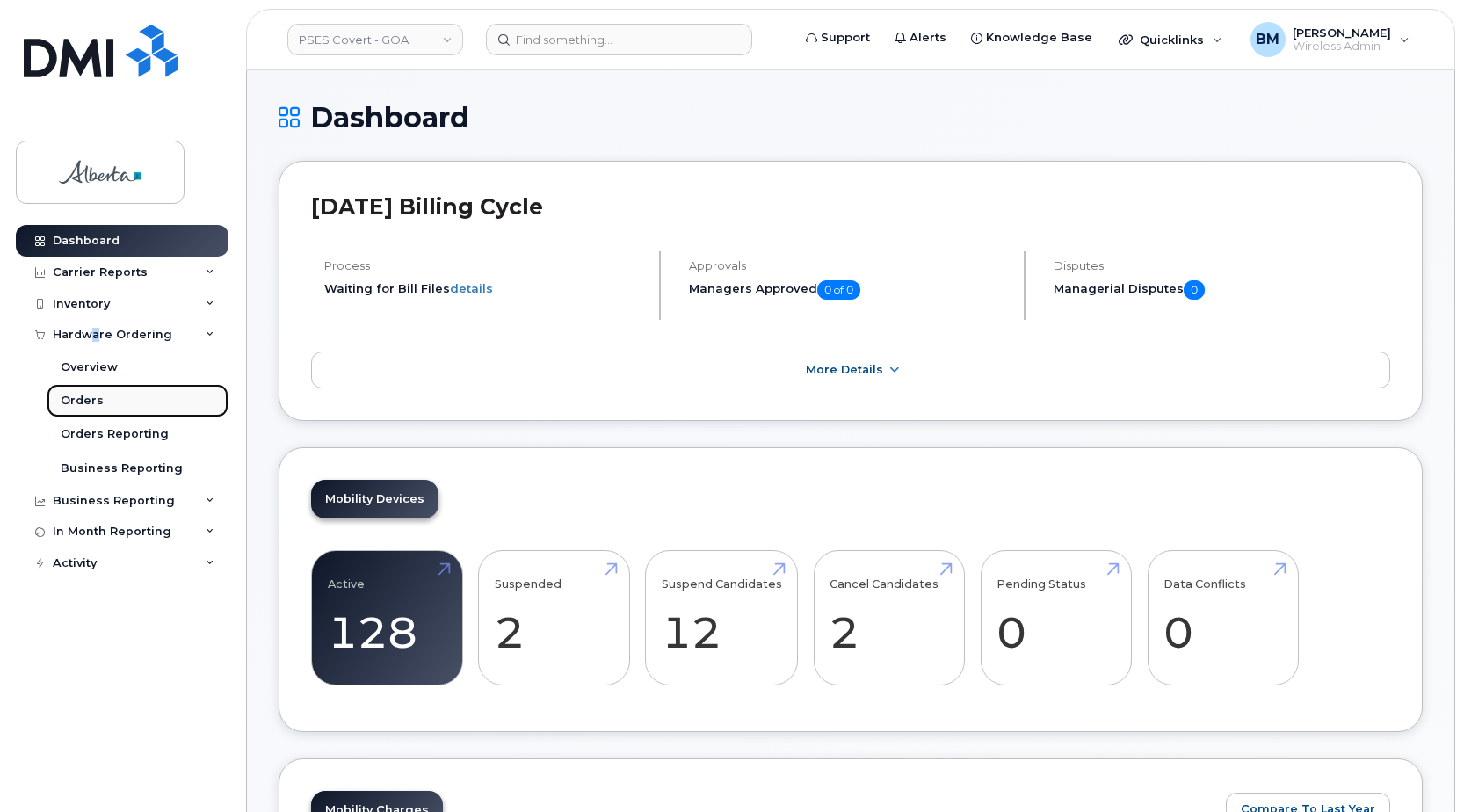
drag, startPoint x: 94, startPoint y: 332, endPoint x: 75, endPoint y: 397, distance: 67.7
click at [75, 397] on div "Orders" at bounding box center [82, 401] width 43 height 16
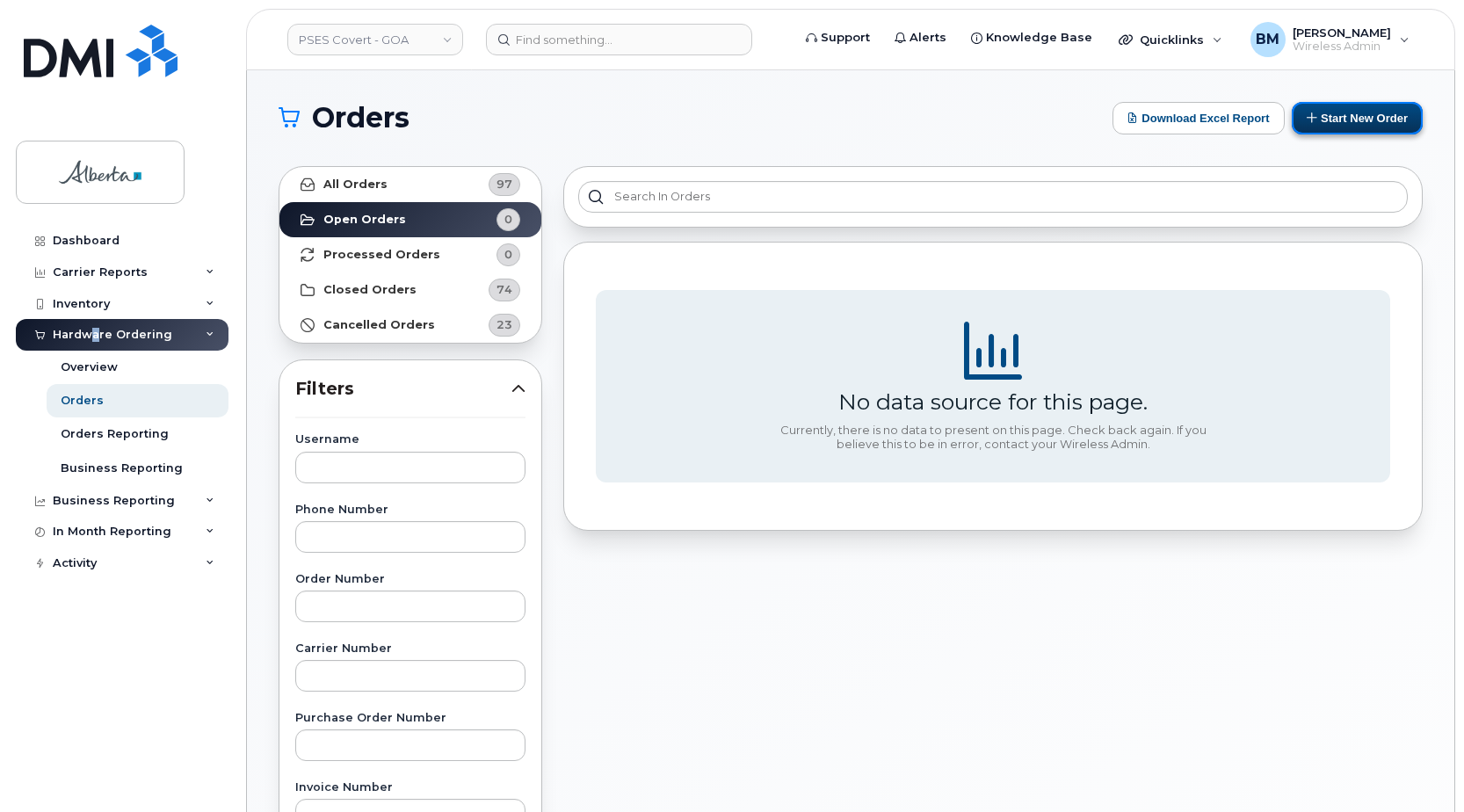
click at [1353, 109] on button "Start New Order" at bounding box center [1358, 118] width 131 height 32
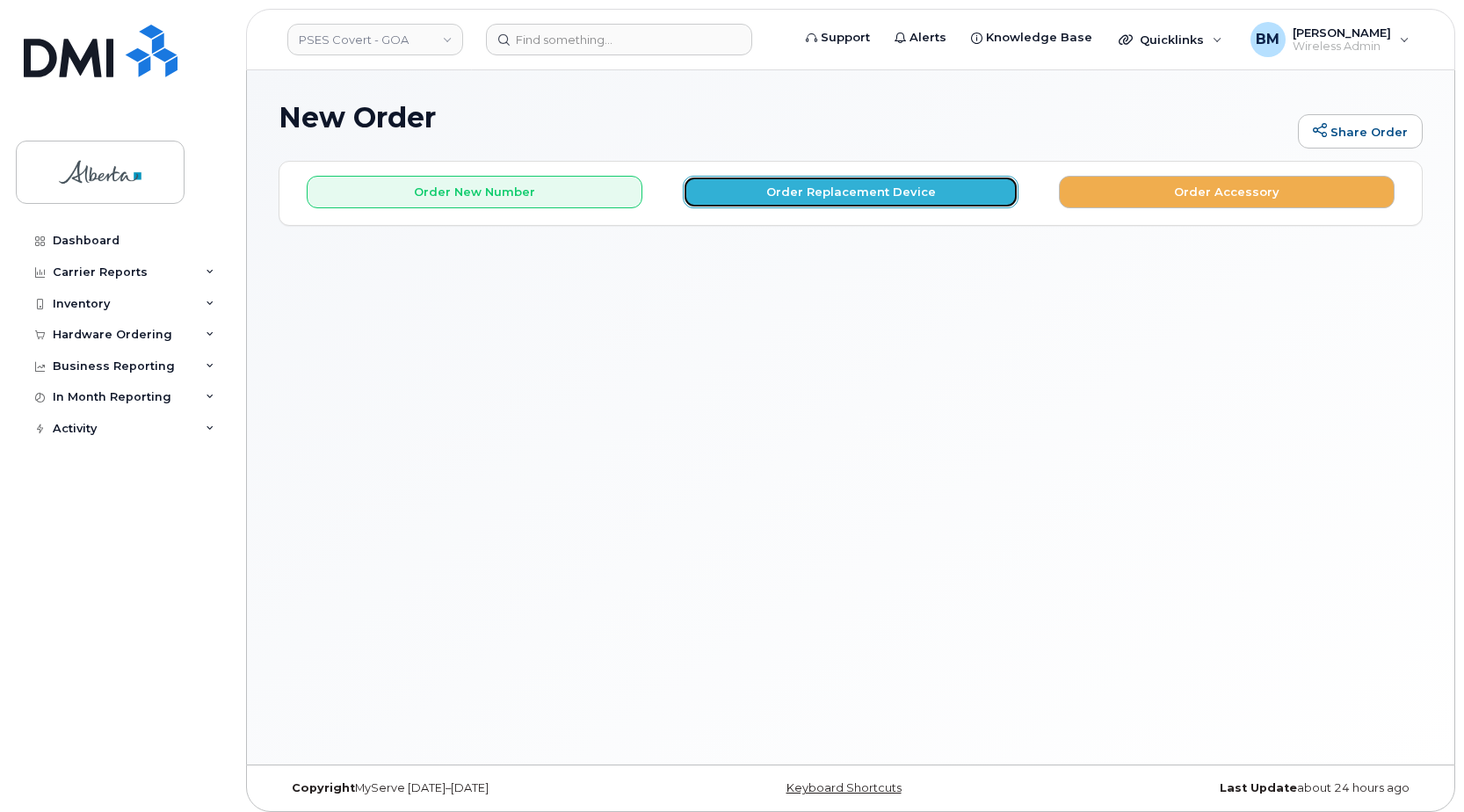
click at [897, 197] on button "Order Replacement Device" at bounding box center [851, 191] width 336 height 32
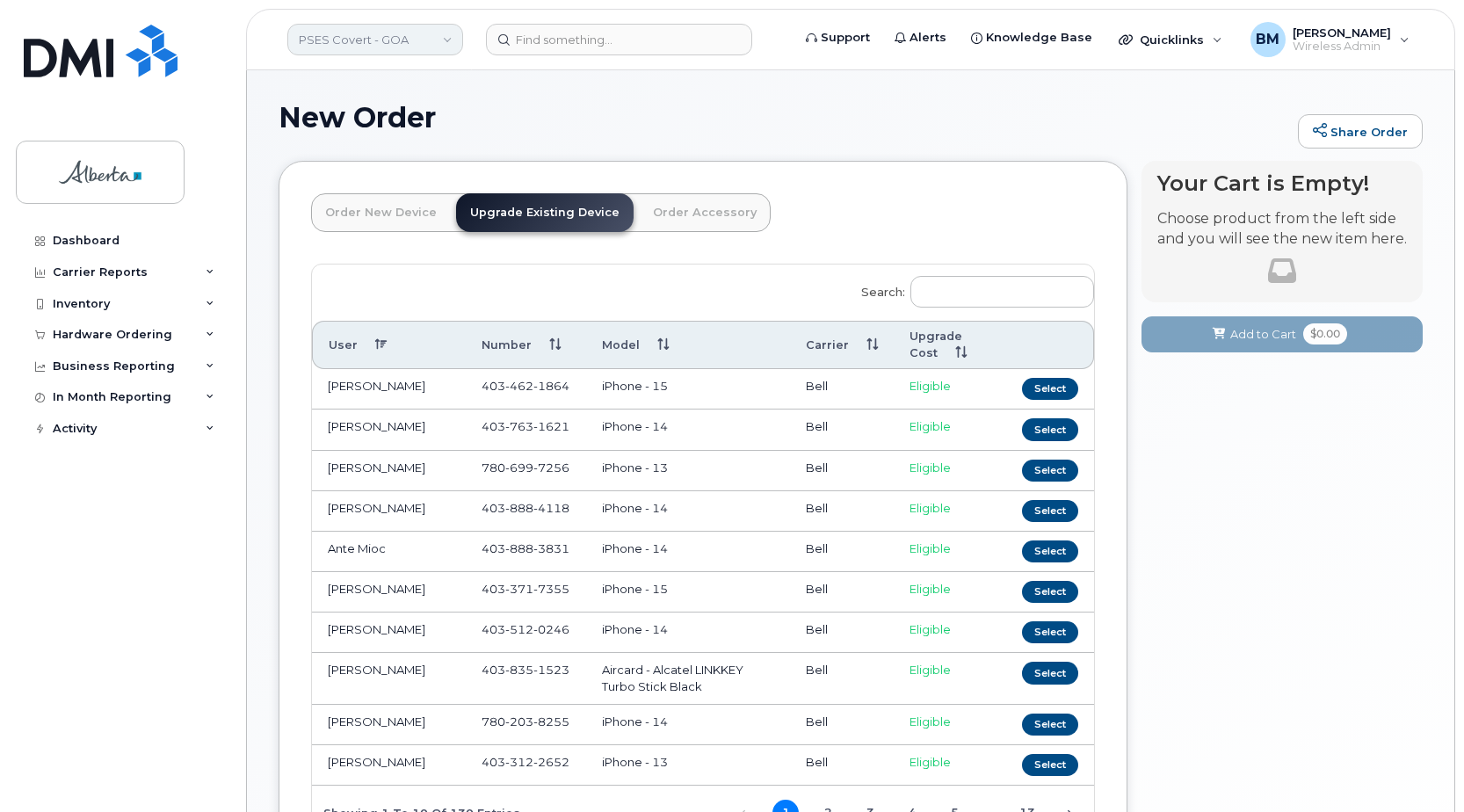
click at [418, 46] on link "PSES Covert - GOA" at bounding box center [376, 39] width 176 height 31
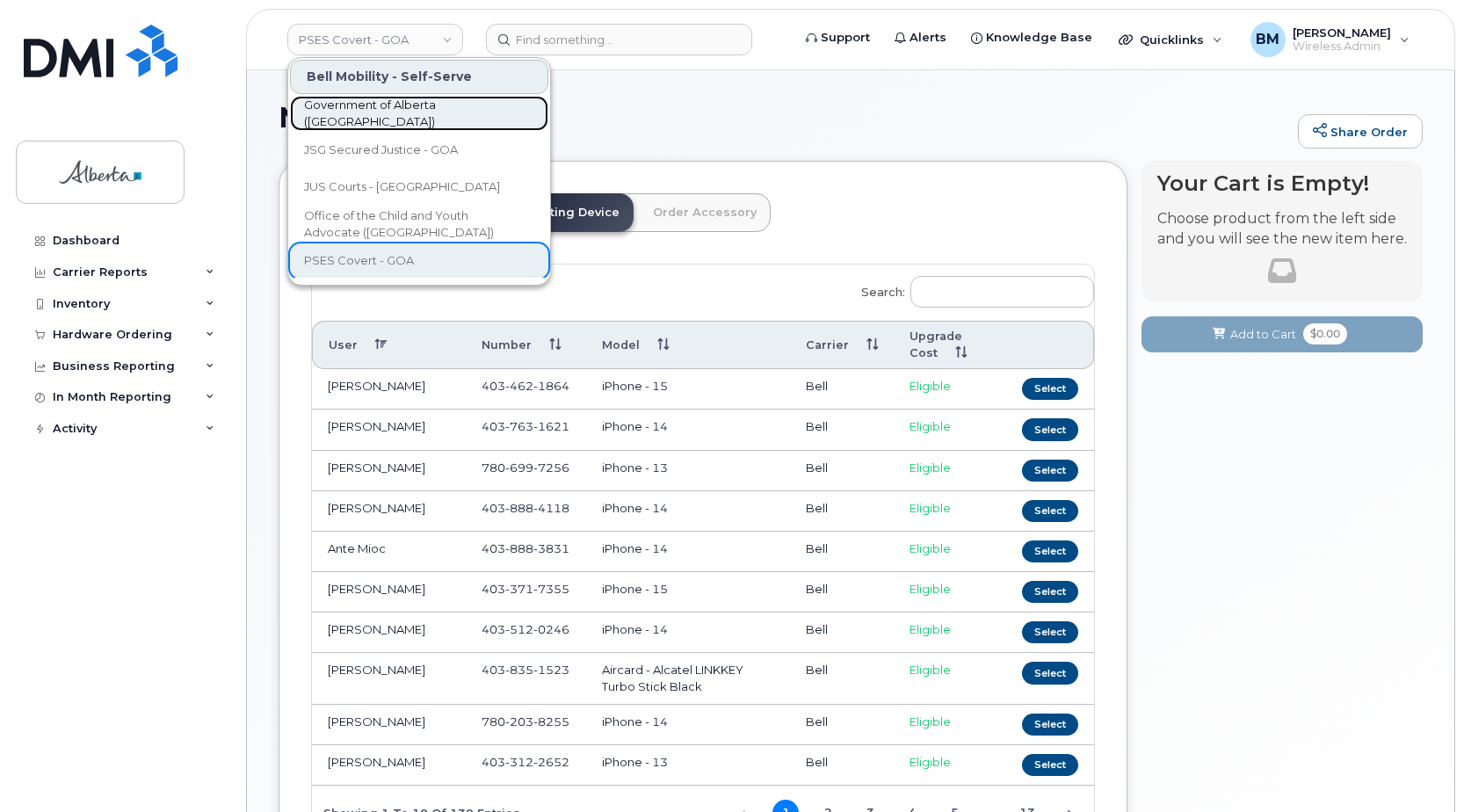
click at [415, 111] on span "Government of Alberta ([GEOGRAPHIC_DATA])" at bounding box center [405, 113] width 202 height 34
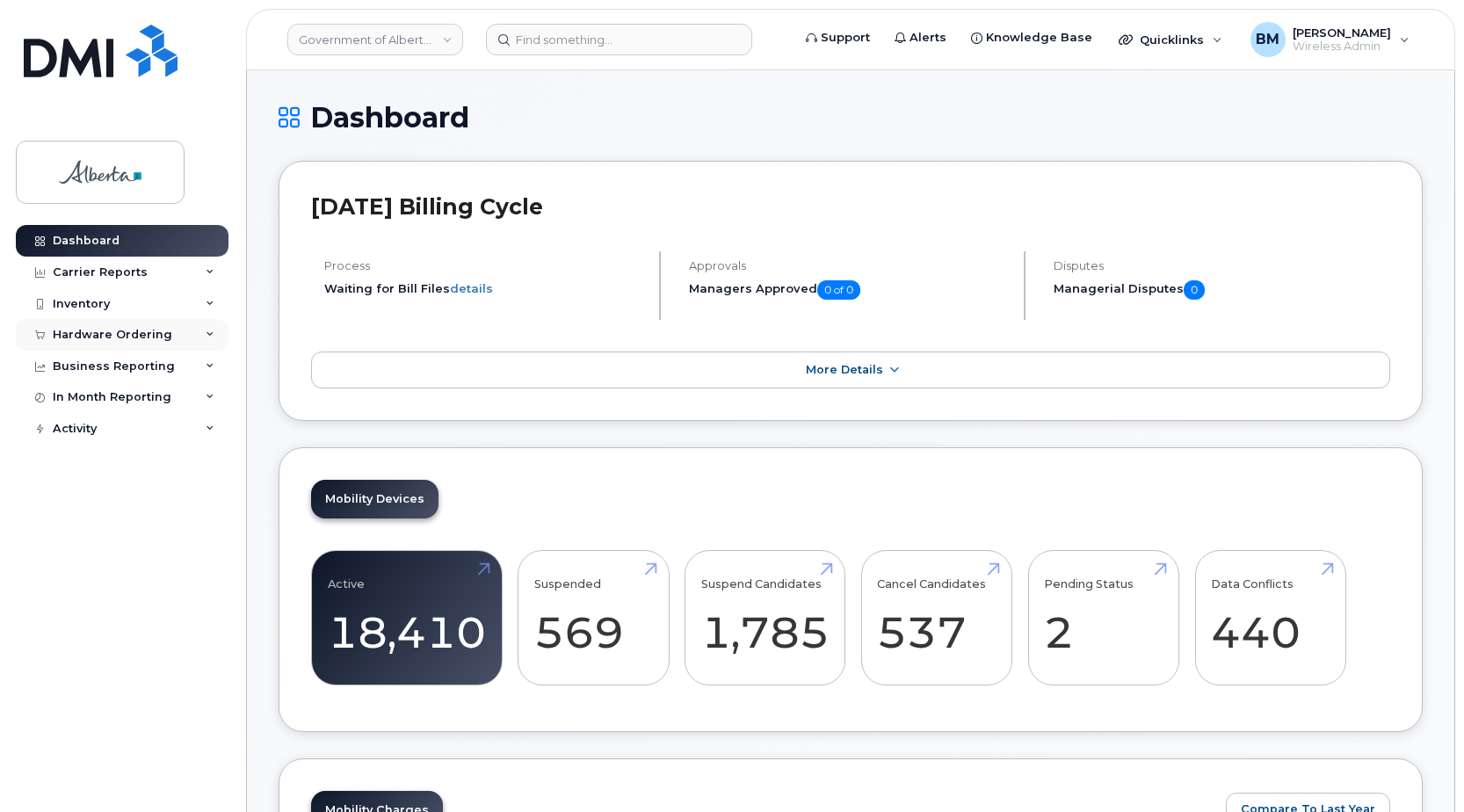
click at [90, 332] on div "Hardware Ordering" at bounding box center [112, 334] width 120 height 14
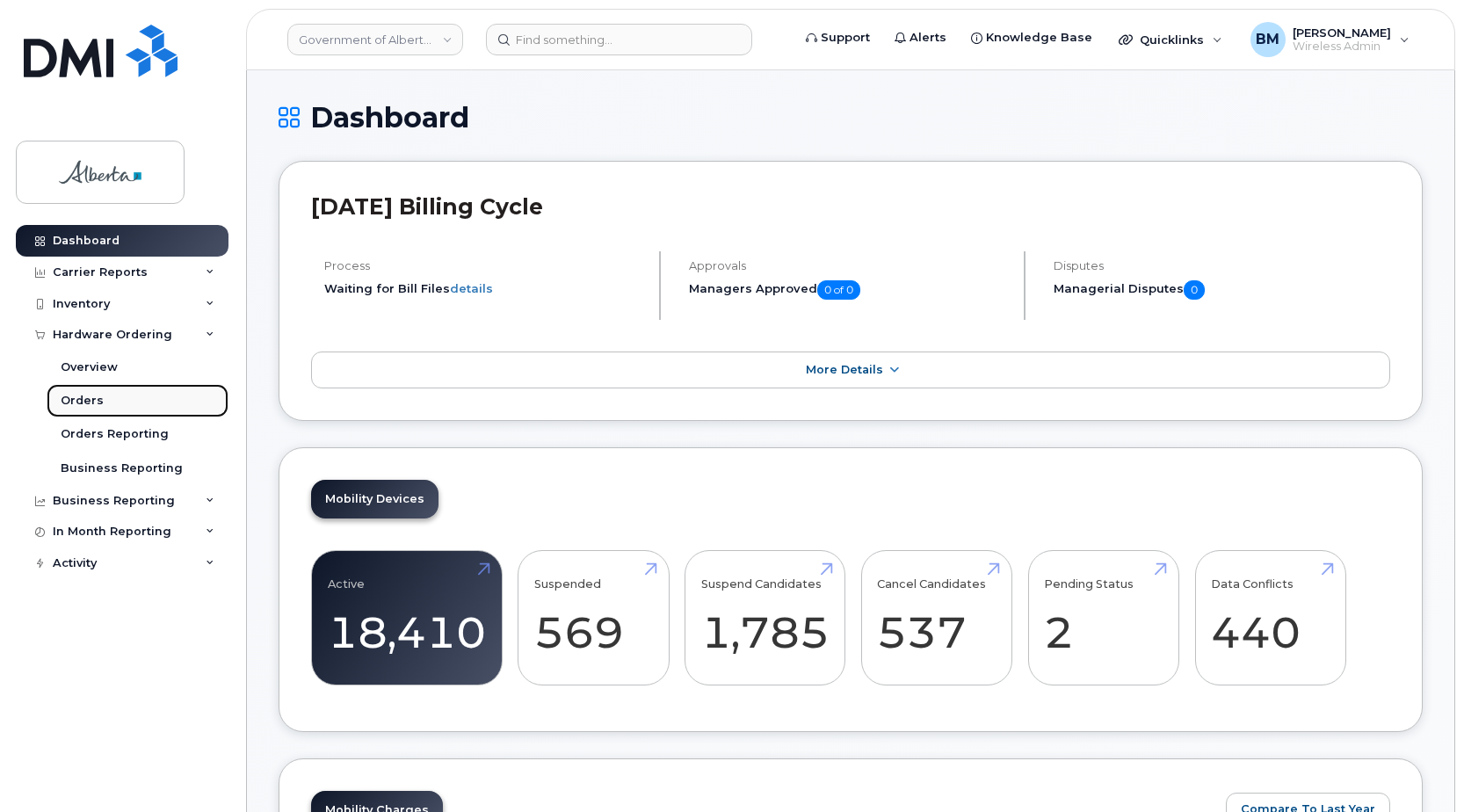
click at [74, 397] on div "Orders" at bounding box center [82, 401] width 43 height 16
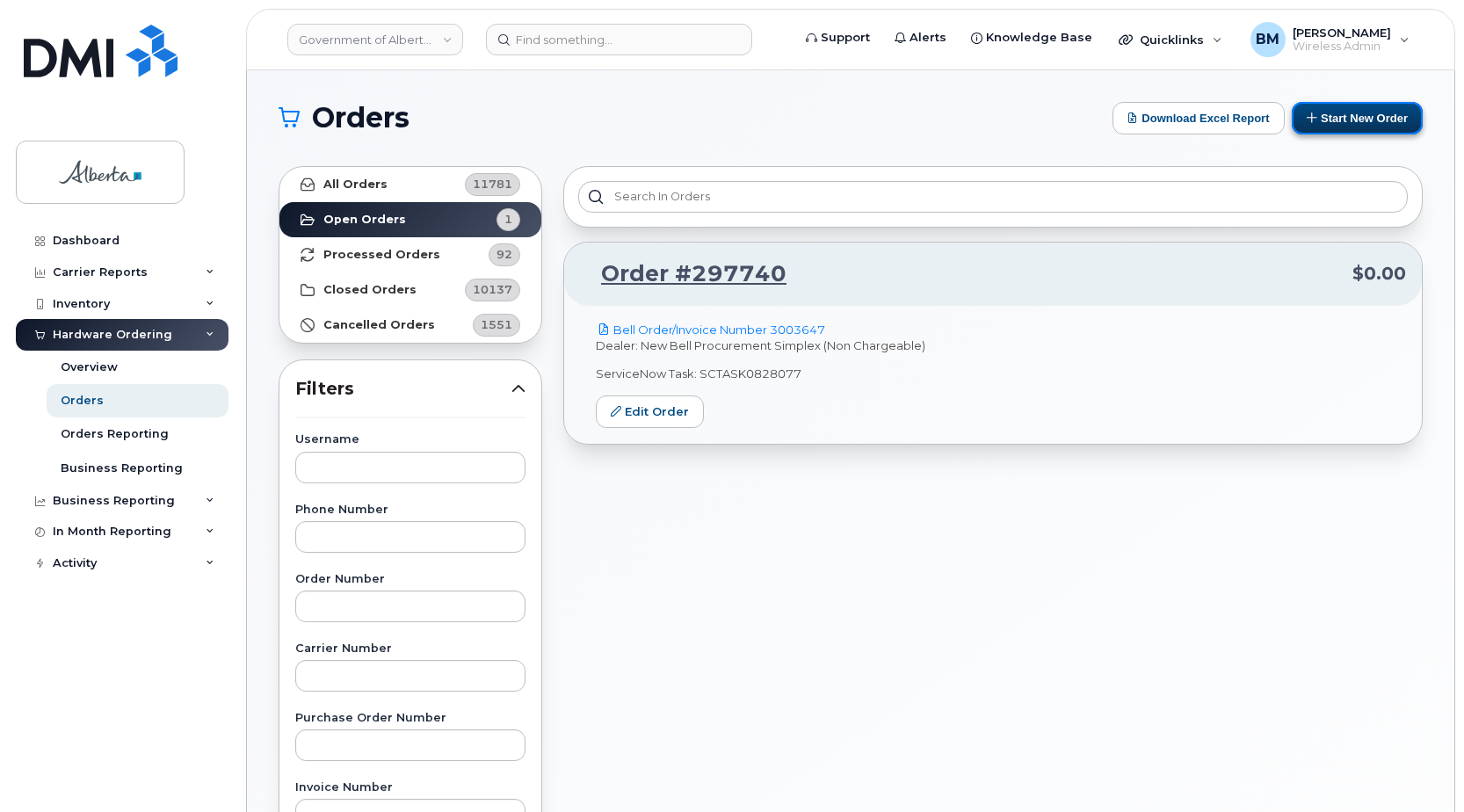
click at [1363, 116] on button "Start New Order" at bounding box center [1358, 118] width 131 height 32
click at [1348, 127] on button "Start New Order" at bounding box center [1358, 118] width 131 height 32
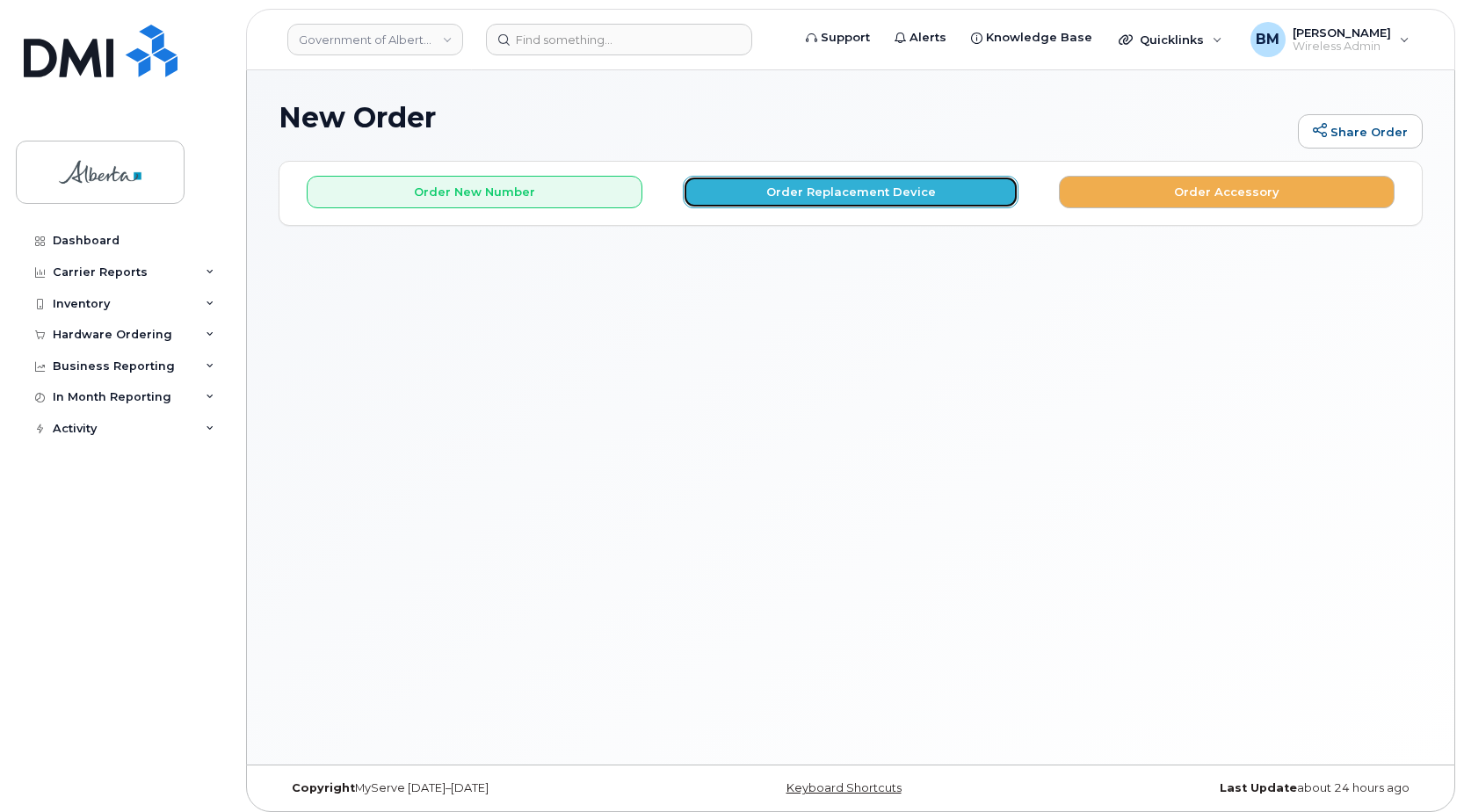
click at [981, 187] on button "Order Replacement Device" at bounding box center [851, 191] width 336 height 32
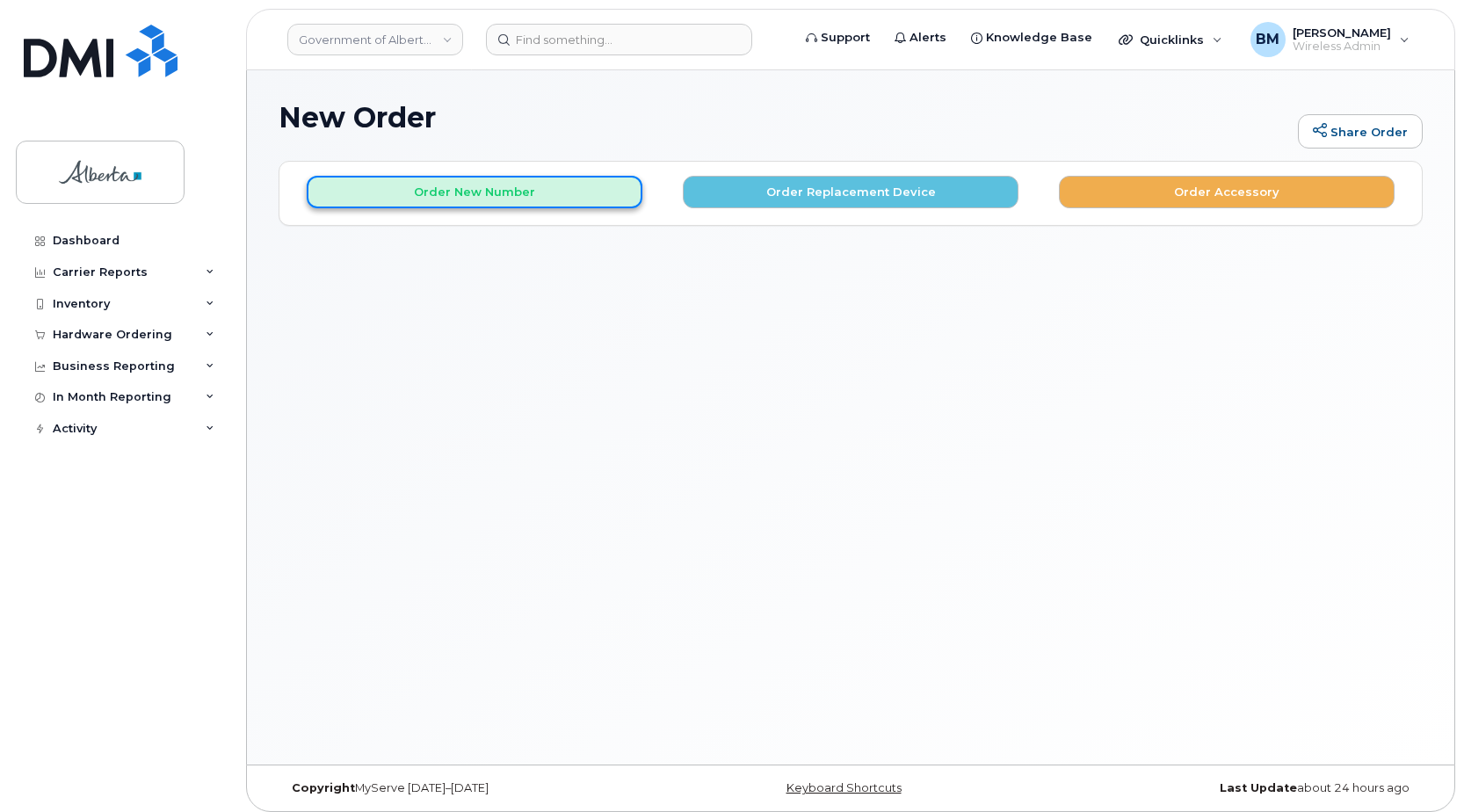
click at [585, 199] on button "Order New Number" at bounding box center [474, 191] width 336 height 32
